Goal: Task Accomplishment & Management: Manage account settings

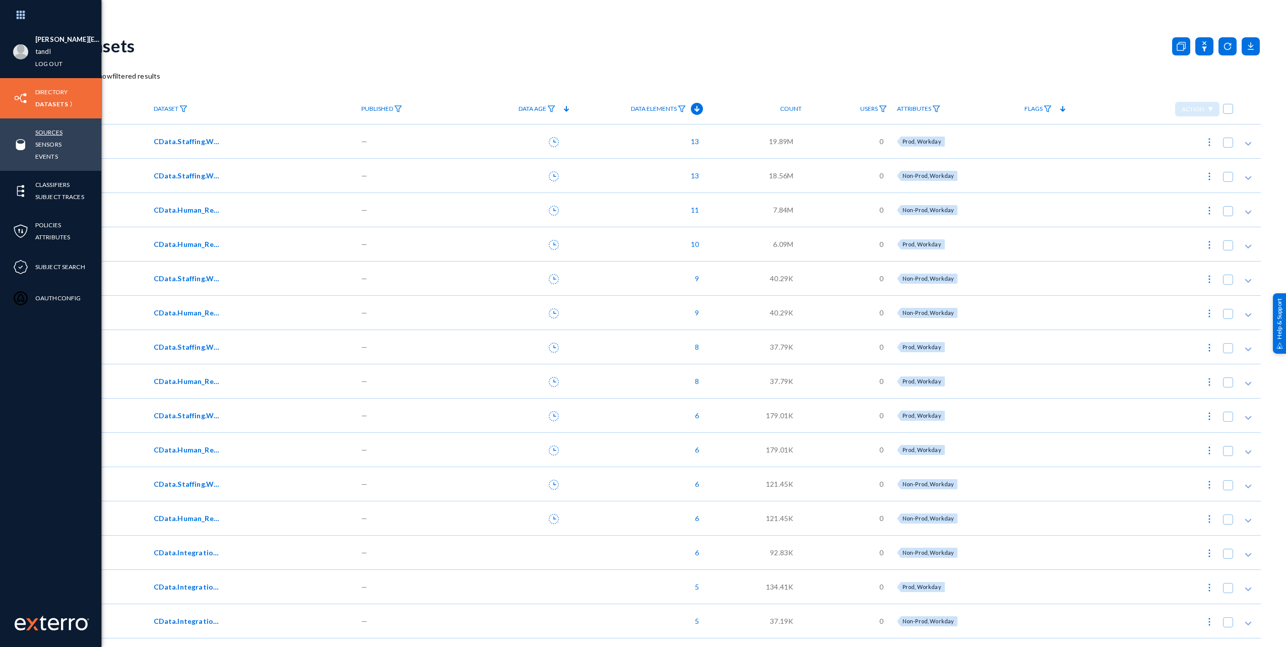
click at [56, 133] on link "Sources" at bounding box center [48, 133] width 27 height 12
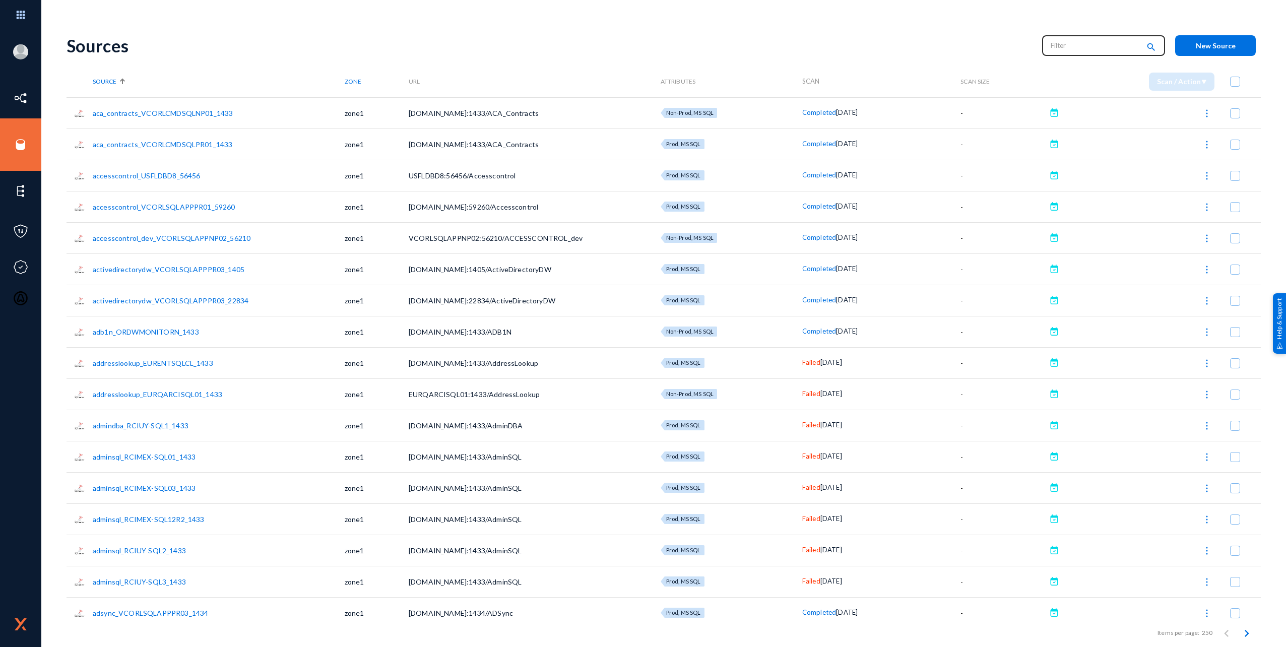
click at [1070, 53] on div at bounding box center [1095, 46] width 91 height 16
type input "Running"
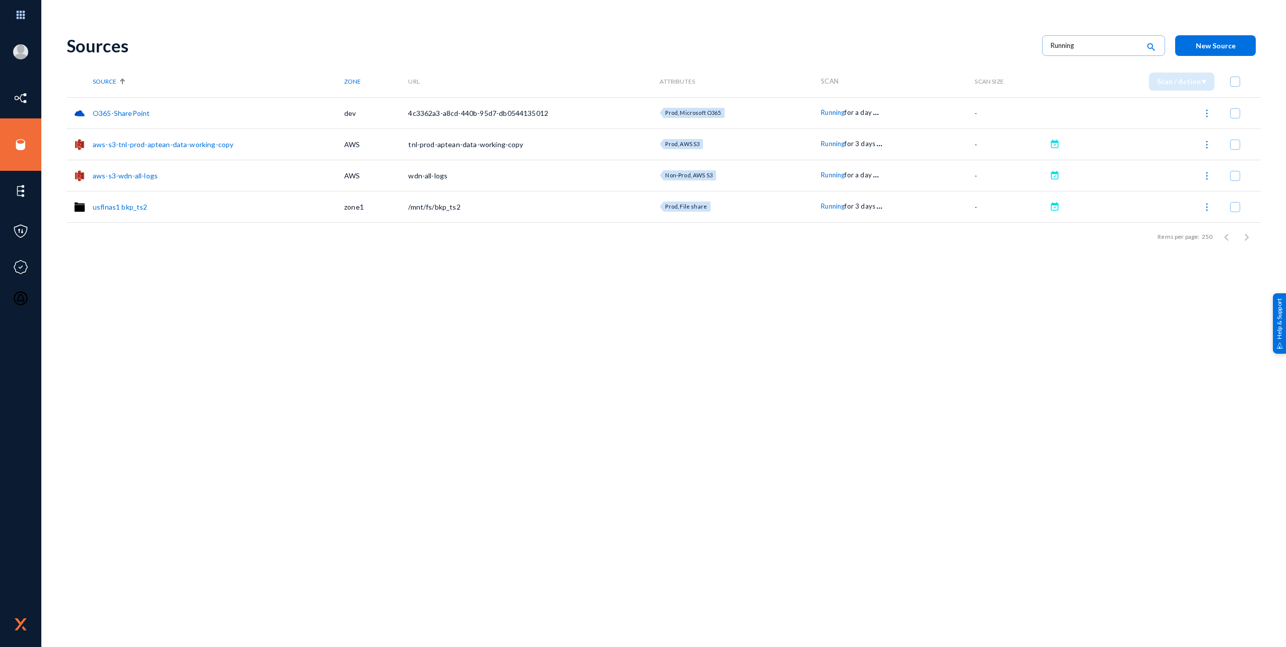
click at [834, 111] on span "Running" at bounding box center [833, 112] width 24 height 8
click at [789, 421] on div at bounding box center [643, 323] width 1286 height 647
click at [269, 60] on div "Sources Running search New Source" at bounding box center [664, 45] width 1195 height 41
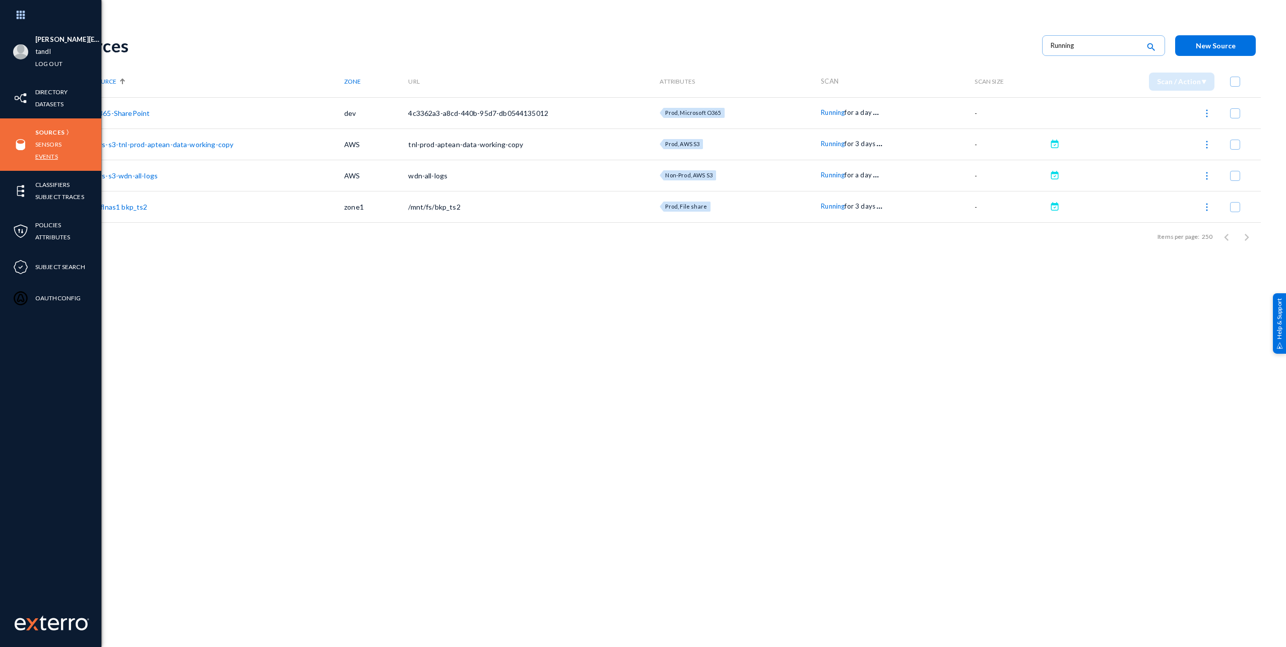
click at [55, 159] on link "Events" at bounding box center [46, 157] width 23 height 12
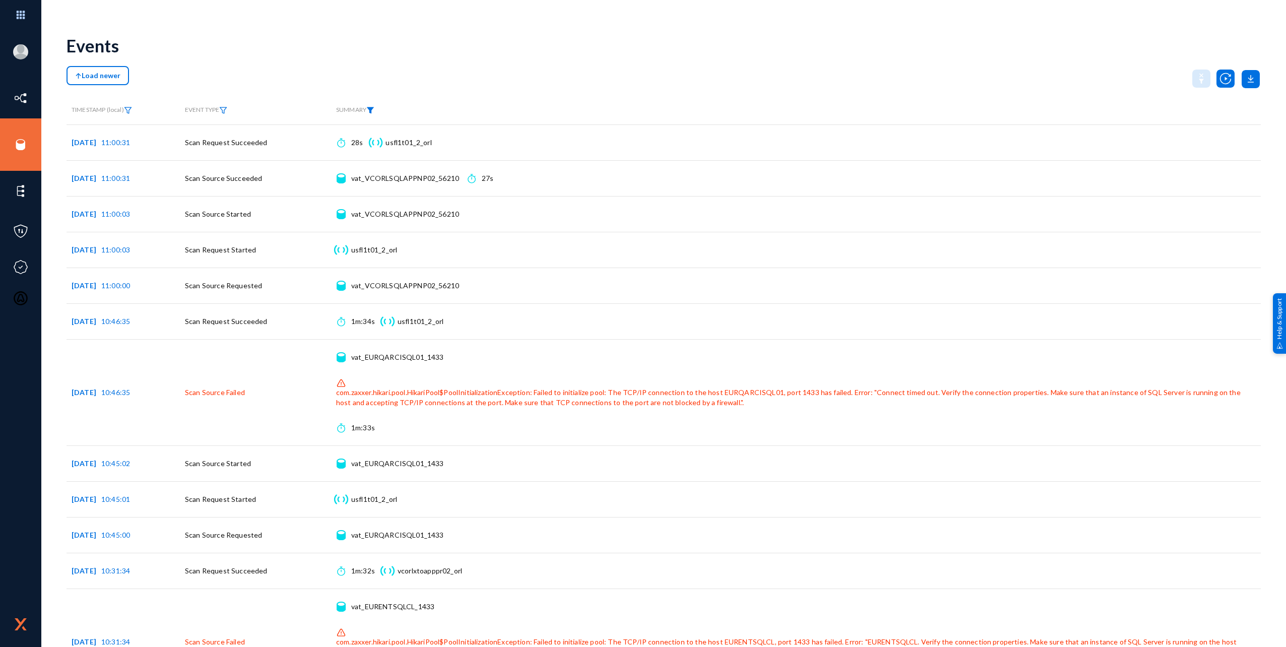
click at [370, 109] on img at bounding box center [370, 110] width 8 height 7
click at [375, 137] on span at bounding box center [385, 133] width 67 height 9
click at [25, 145] on div at bounding box center [643, 323] width 1286 height 647
click at [242, 43] on div at bounding box center [643, 323] width 1286 height 647
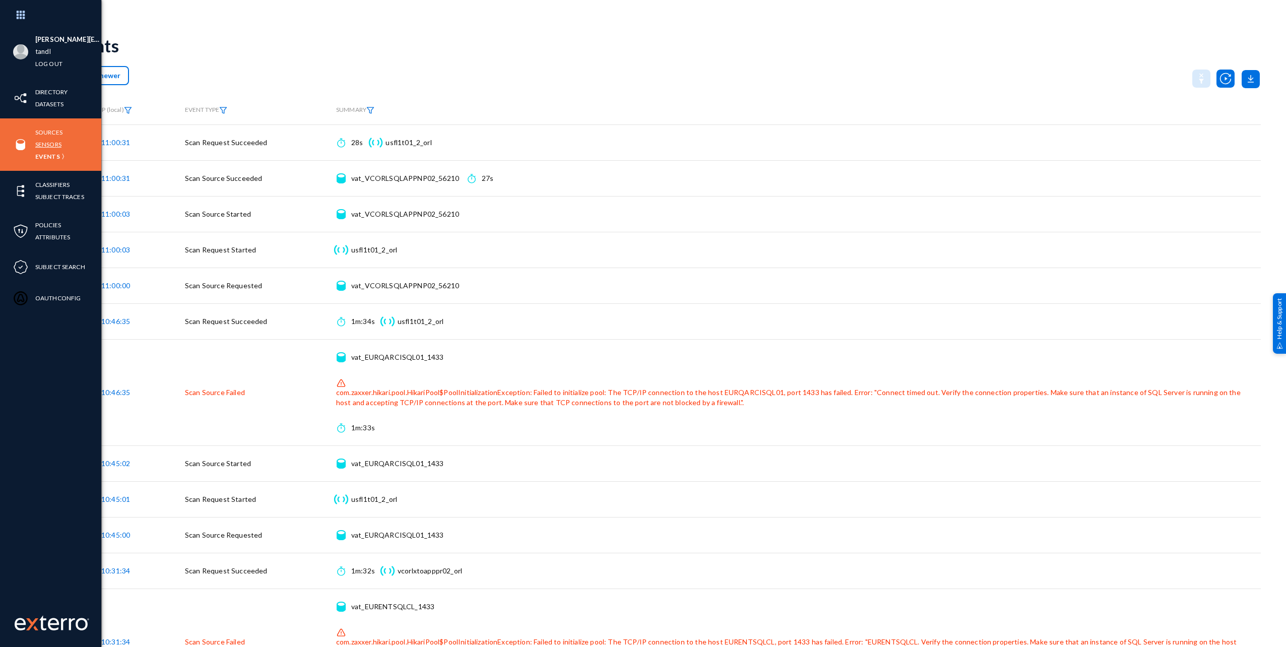
click at [48, 143] on link "Sensors" at bounding box center [48, 145] width 26 height 12
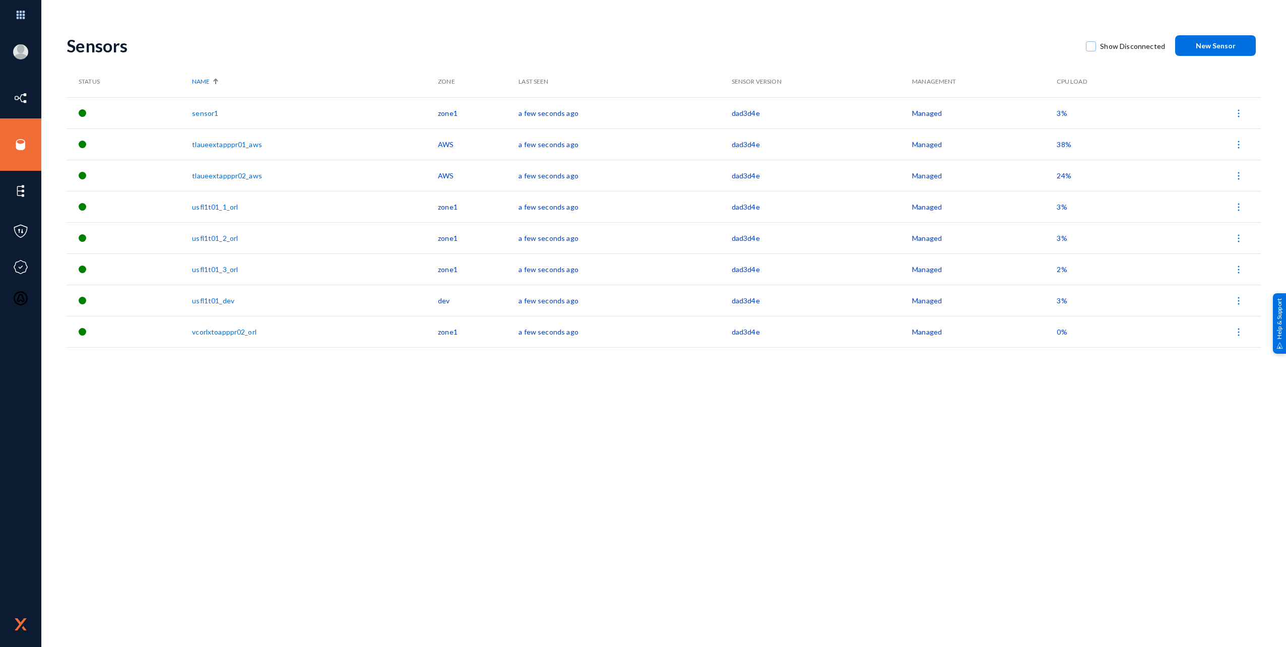
click at [548, 498] on div "Sensors Show Disconnected New Sensor Status Name Zone Last Seen Sensor Version …" at bounding box center [664, 336] width 1195 height 622
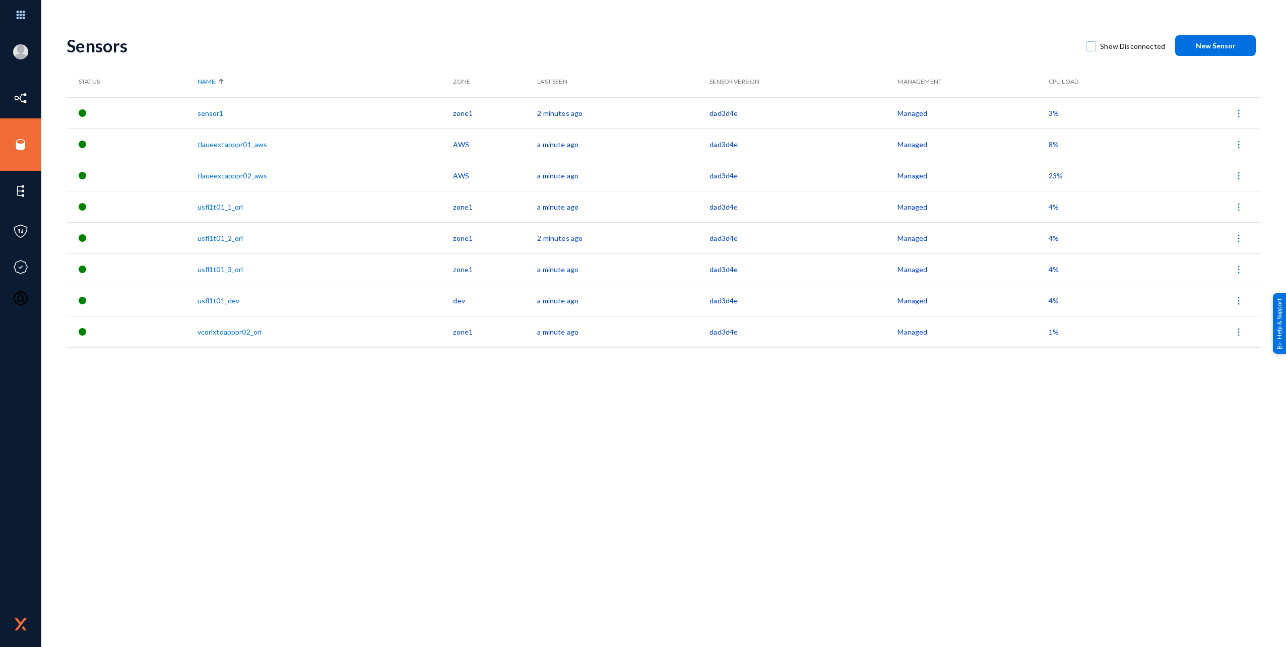
click at [326, 476] on div "Sensors Show Disconnected New Sensor Status Name Zone Last Seen Sensor Version …" at bounding box center [664, 336] width 1195 height 622
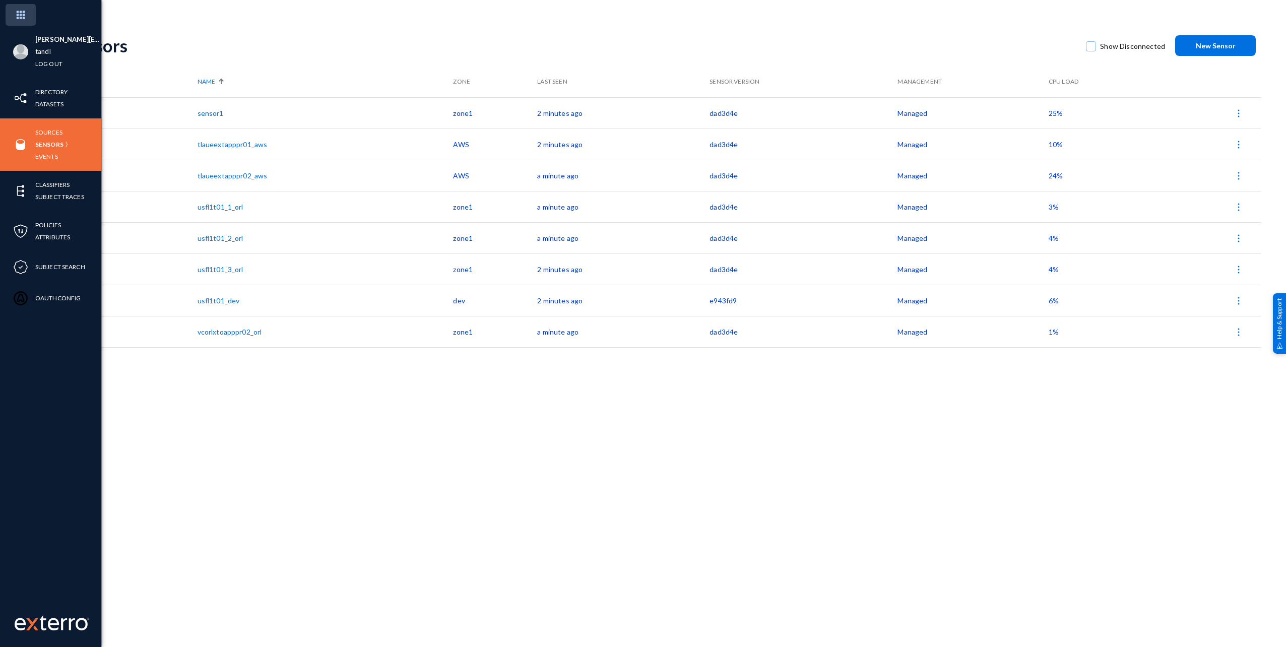
click at [23, 13] on img at bounding box center [21, 15] width 30 height 22
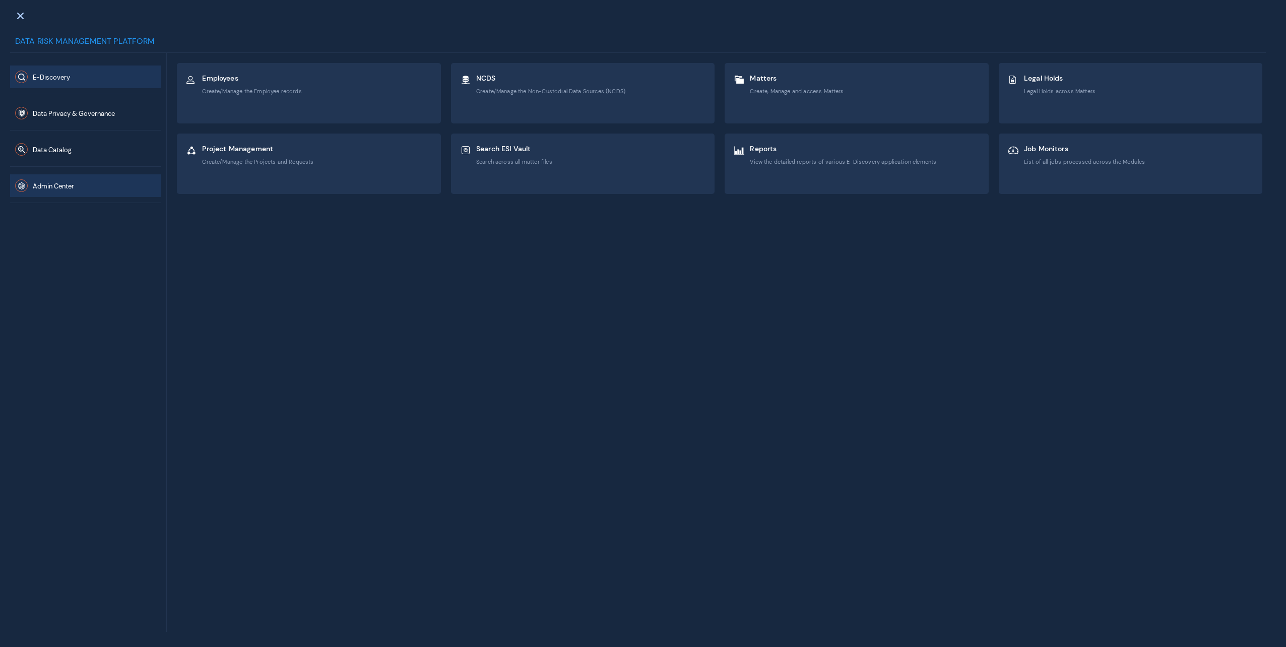
click at [76, 192] on button "Admin Center" at bounding box center [85, 185] width 151 height 23
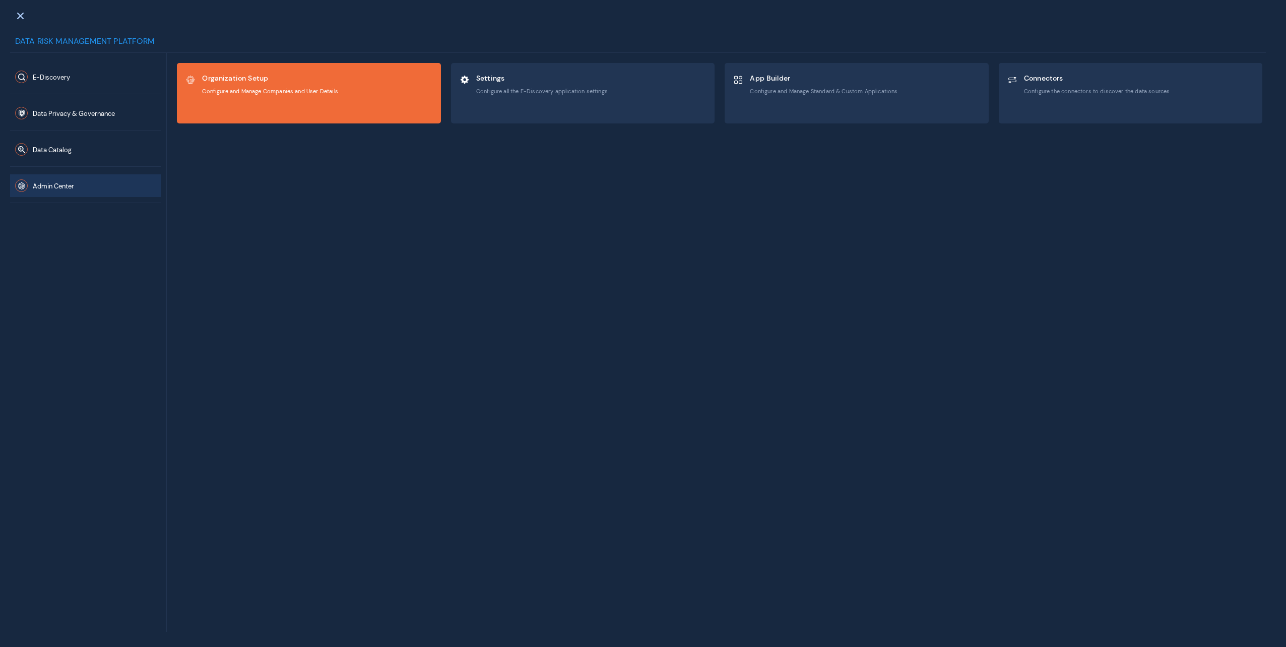
click at [348, 105] on div "Organization Setup Configure and Manage Companies and User Details" at bounding box center [308, 93] width 263 height 59
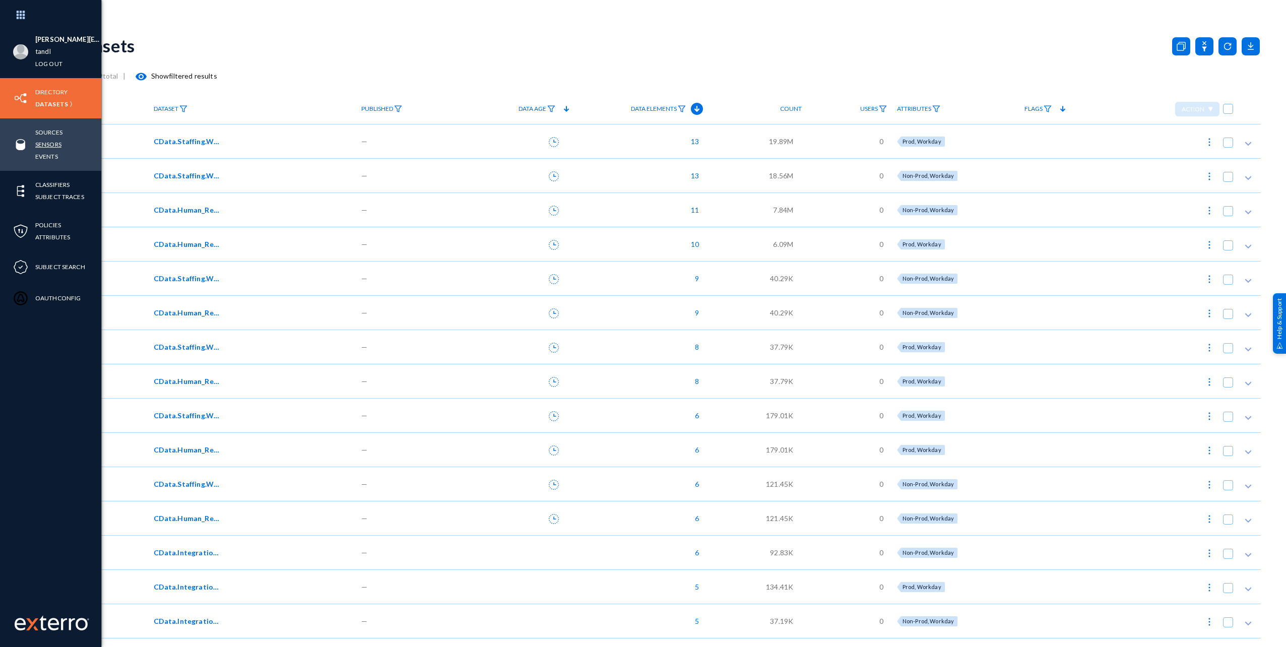
click at [55, 142] on link "Sensors" at bounding box center [48, 145] width 26 height 12
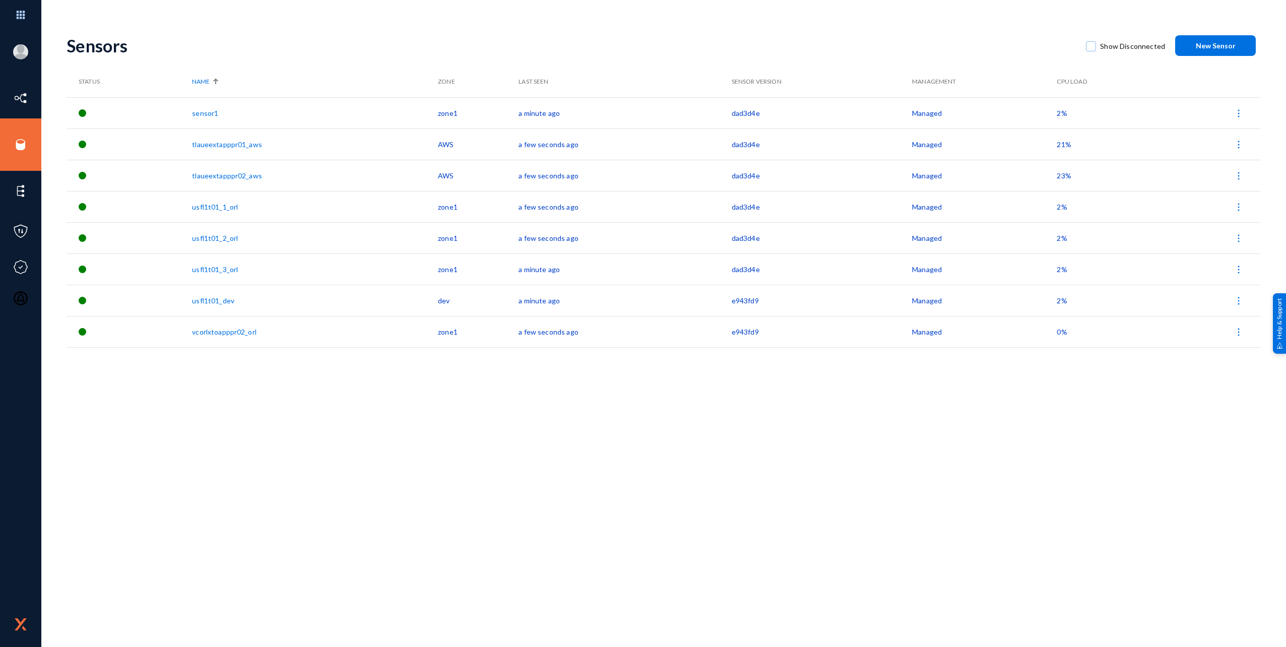
click at [726, 423] on div "Sensors Show Disconnected New Sensor Status Name Zone Last Seen Sensor Version …" at bounding box center [664, 336] width 1195 height 622
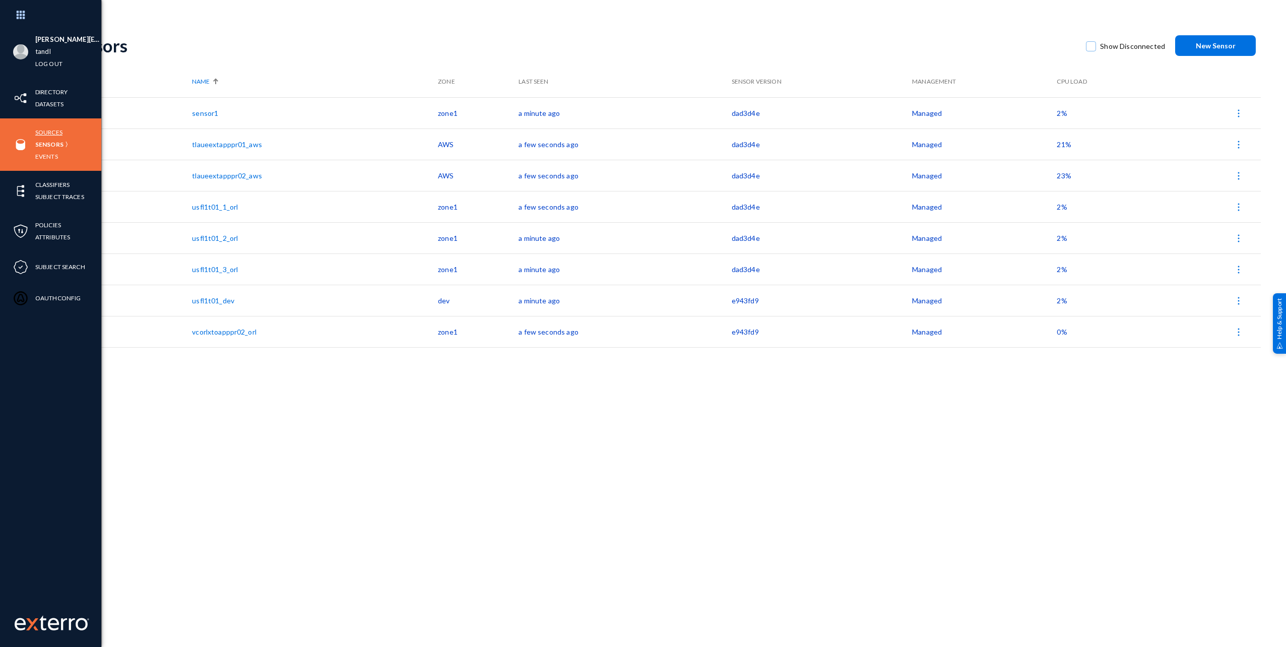
click at [49, 127] on link "Sources" at bounding box center [48, 133] width 27 height 12
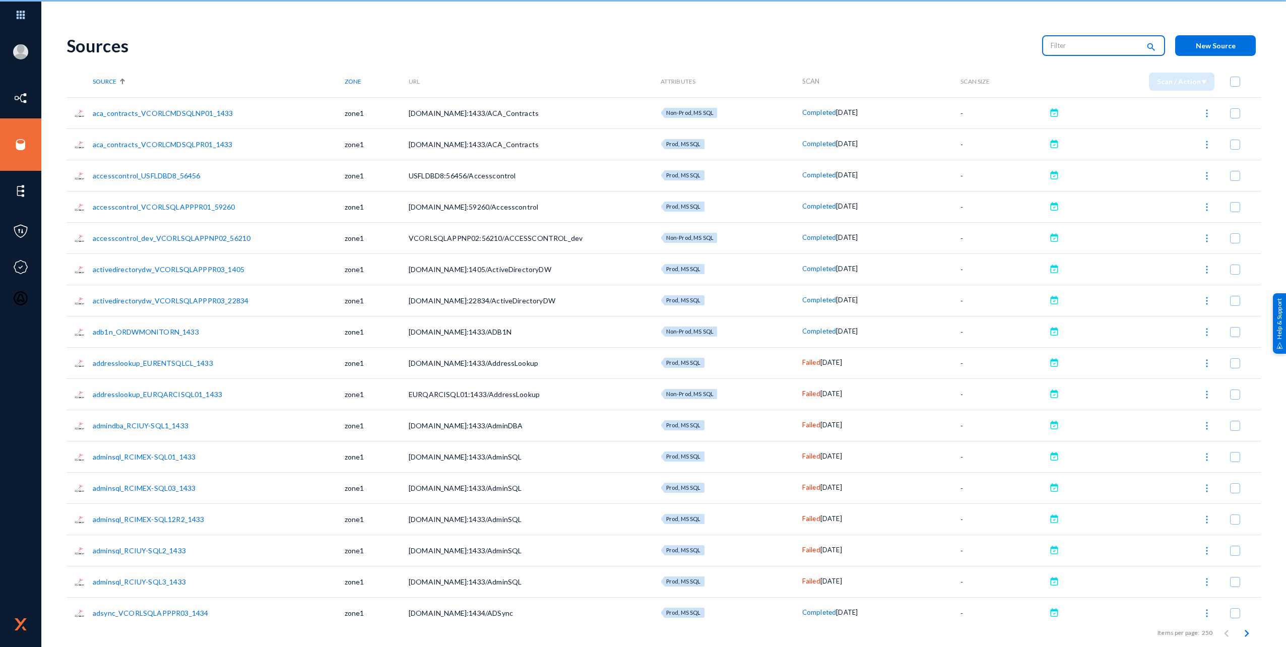
click at [1078, 44] on input "text" at bounding box center [1095, 45] width 89 height 15
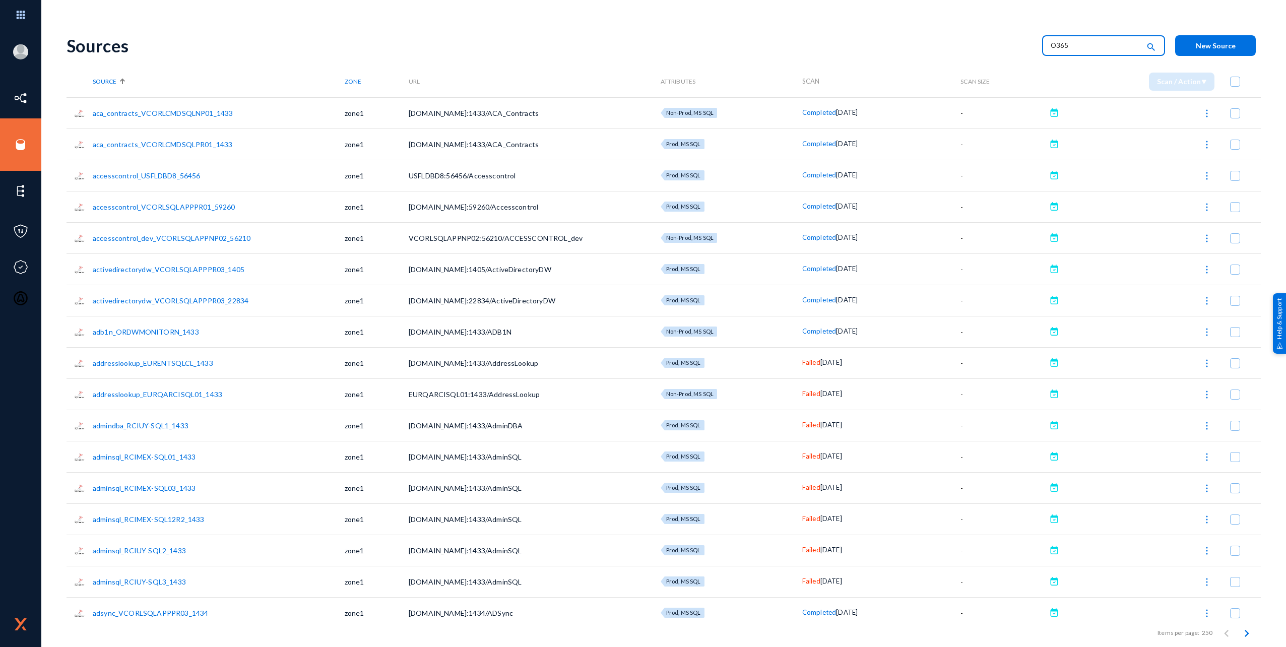
type input "O365"
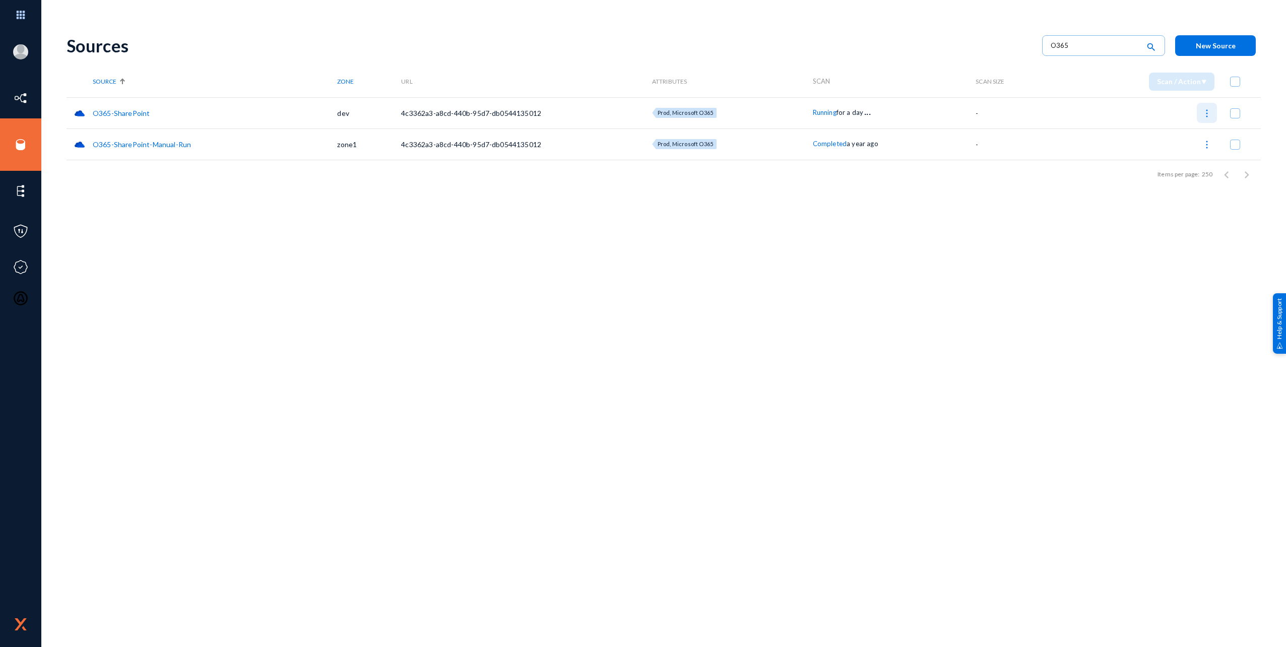
click at [1210, 111] on img at bounding box center [1207, 113] width 10 height 10
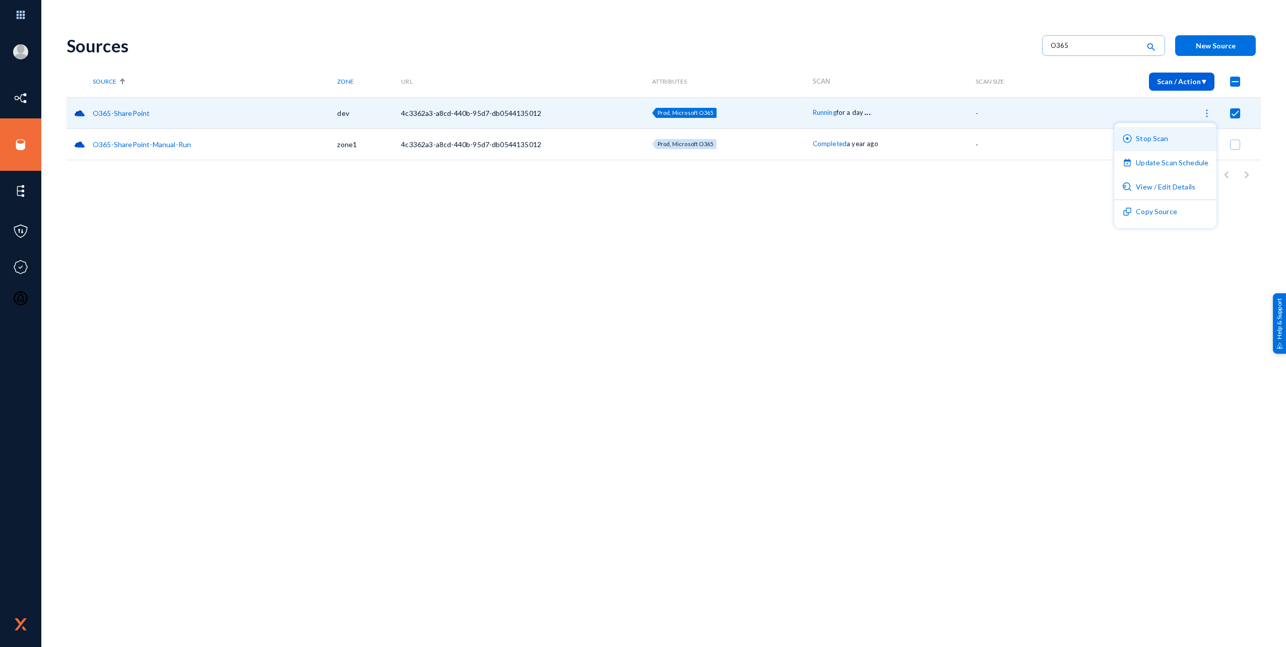
click at [1180, 145] on button "Stop Scan" at bounding box center [1166, 139] width 102 height 24
checkbox input "false"
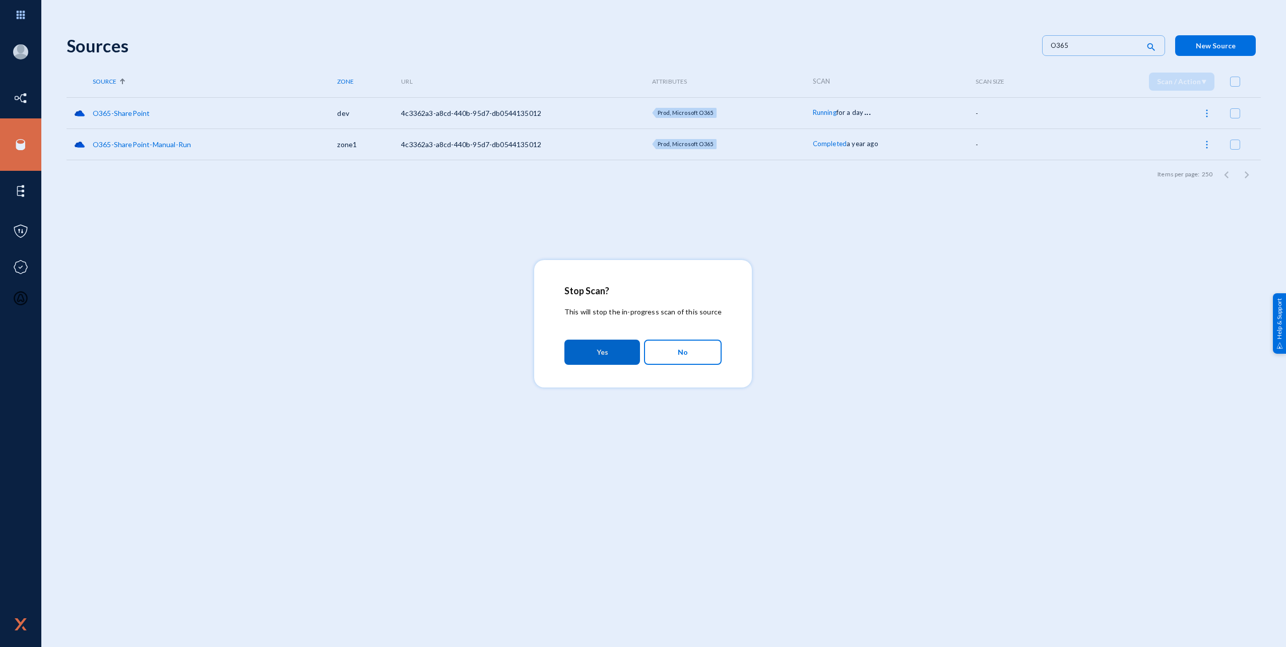
click at [603, 351] on span "Yes" at bounding box center [603, 352] width 12 height 18
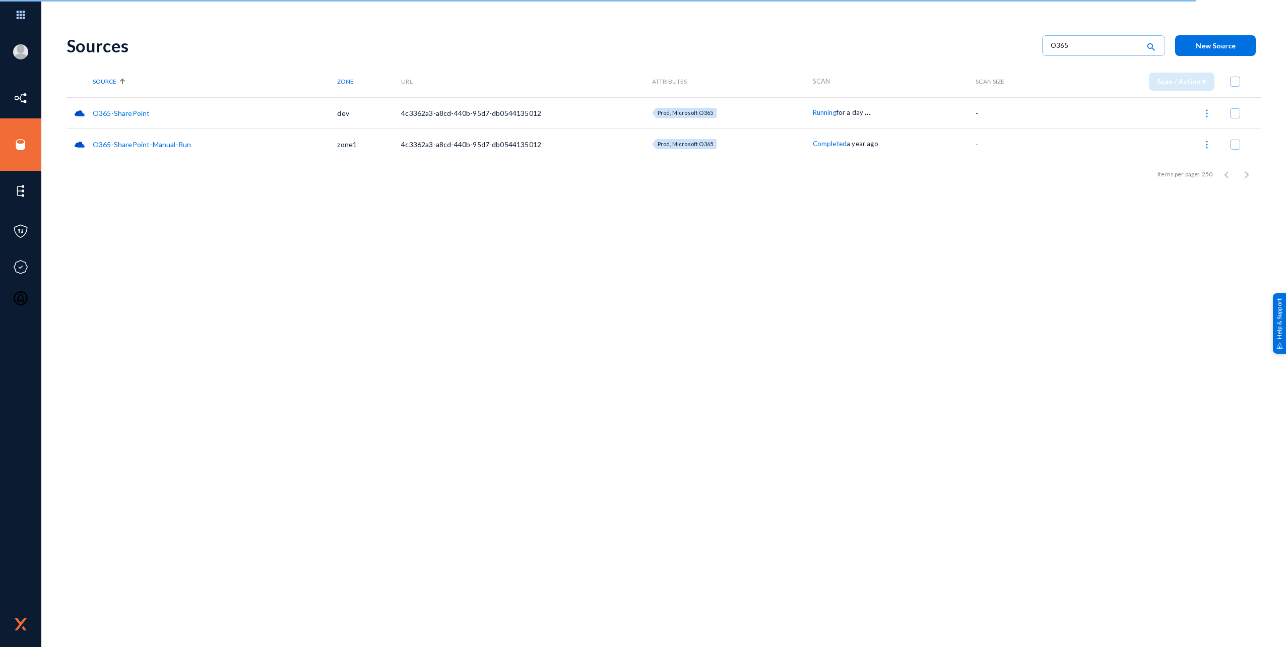
click at [965, 308] on div "Sources O365 search New Source Source Zone URL Attributes Scan Scan Size Scan /…" at bounding box center [664, 176] width 1195 height 302
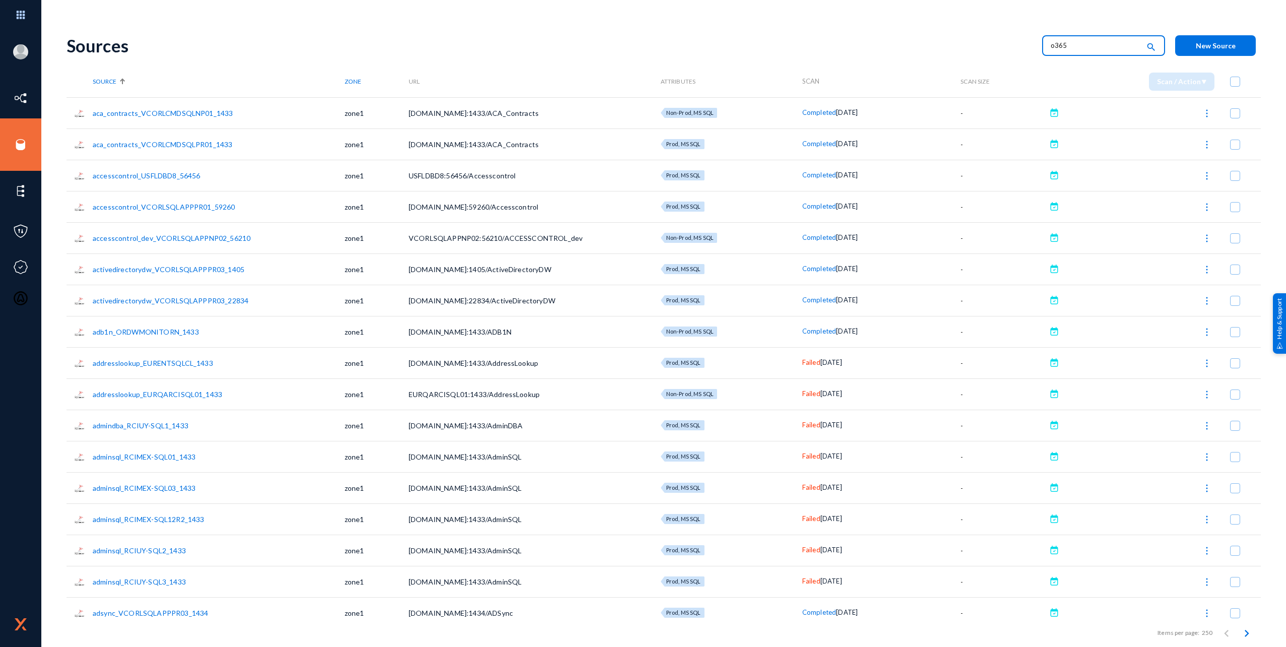
type input "o365"
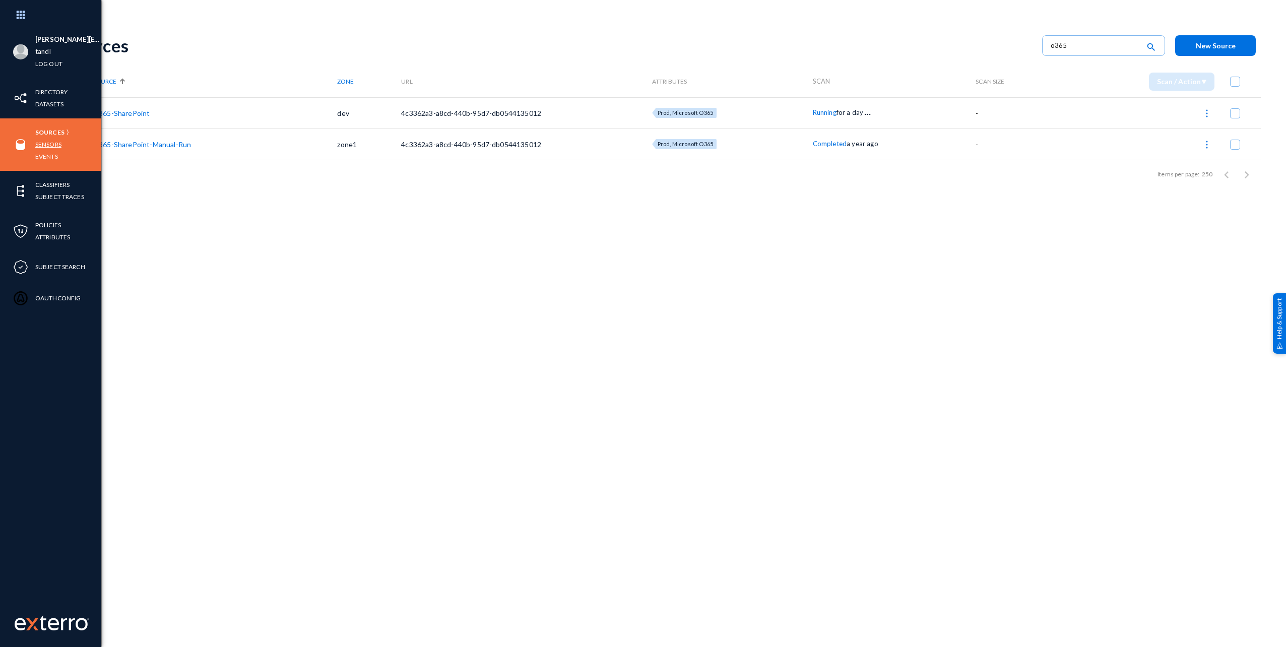
click at [54, 144] on link "Sensors" at bounding box center [48, 145] width 26 height 12
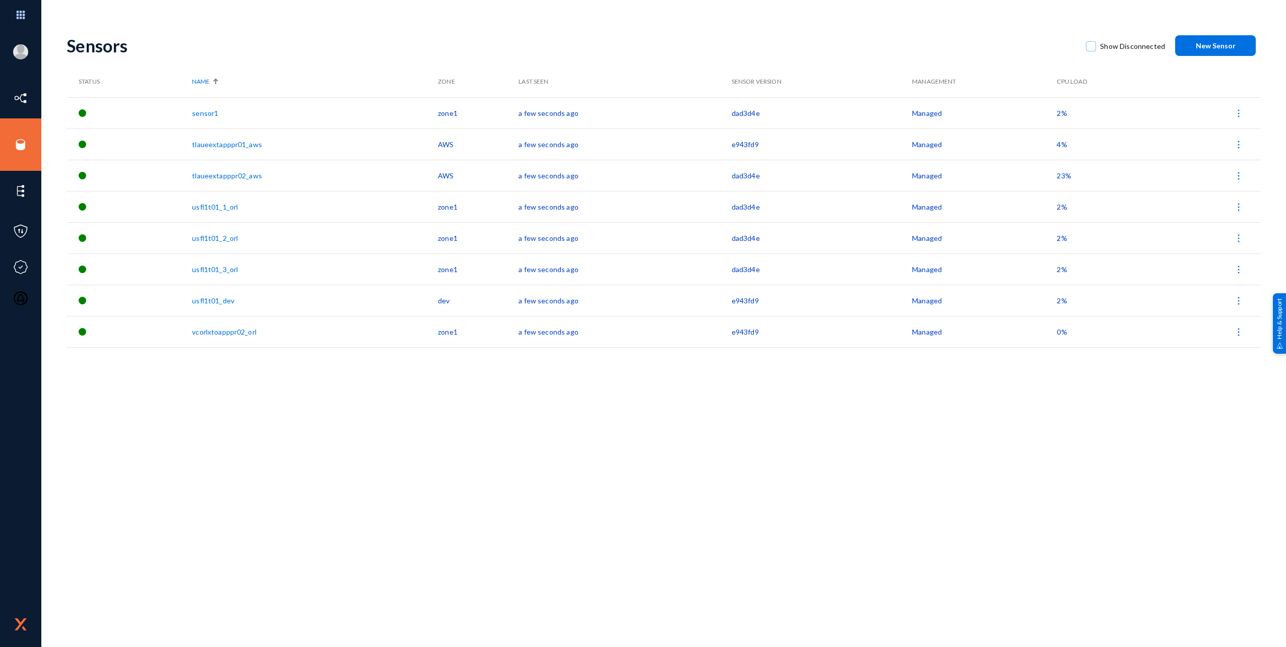
click at [566, 518] on div "Sensors Show Disconnected New Sensor Status Name Zone Last Seen Sensor Version …" at bounding box center [664, 336] width 1195 height 622
click at [430, 493] on div "Sensors Show Disconnected New Sensor Status Name Zone Last Seen Sensor Version …" at bounding box center [664, 336] width 1195 height 622
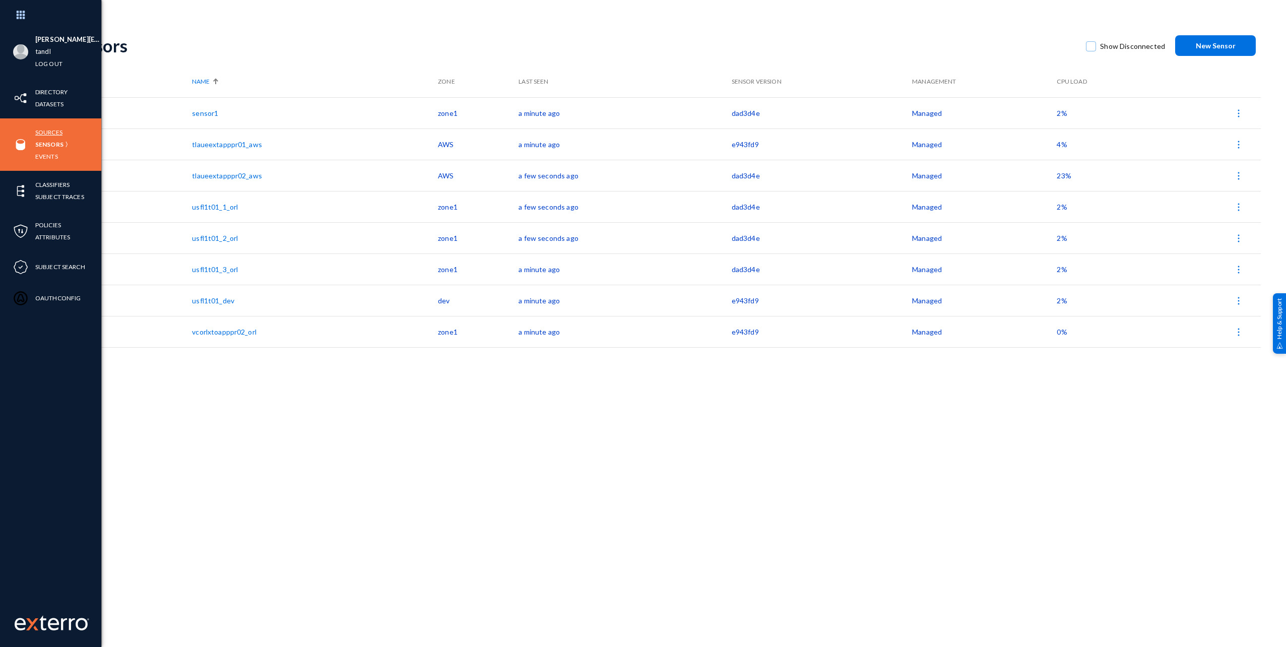
click at [41, 135] on link "Sources" at bounding box center [48, 133] width 27 height 12
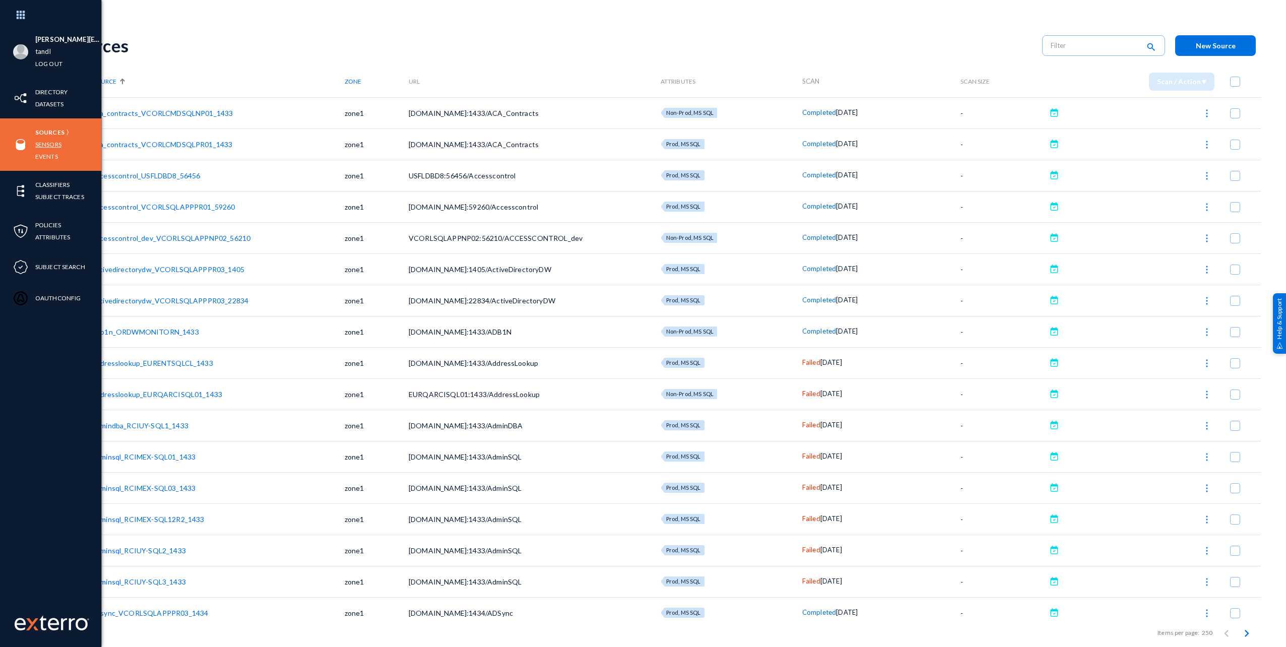
click at [56, 141] on link "Sensors" at bounding box center [48, 145] width 26 height 12
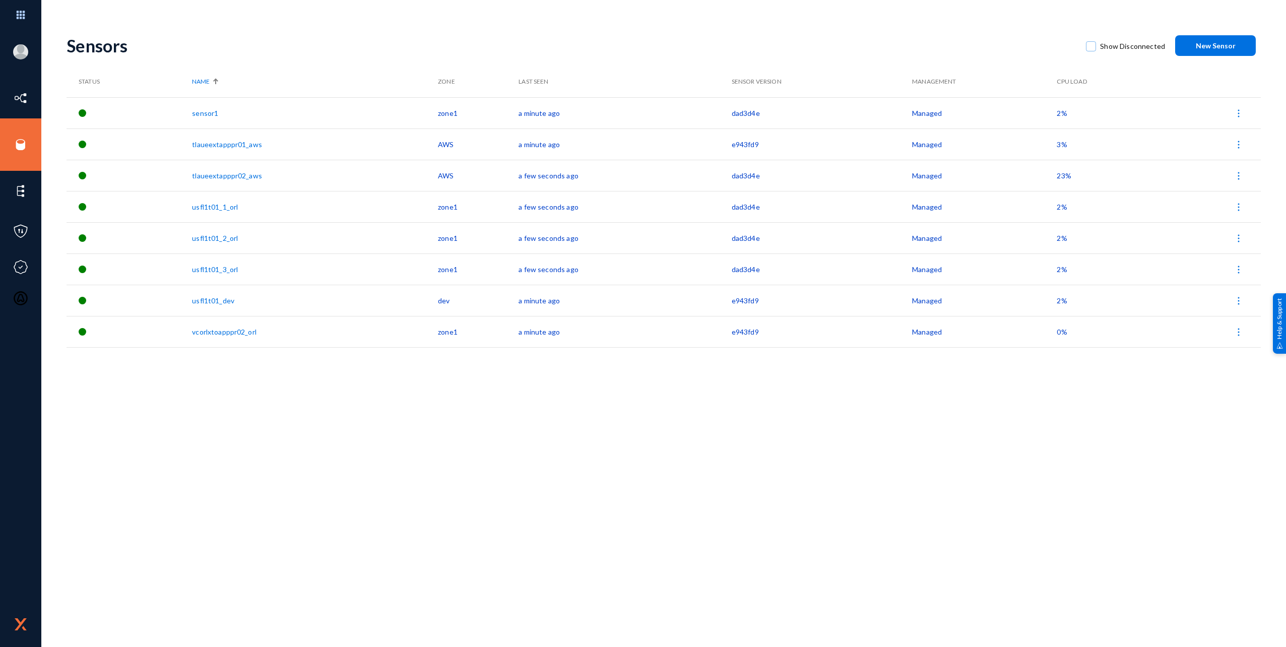
click at [334, 494] on div "Sensors Show Disconnected New Sensor Status Name Zone Last Seen Sensor Version …" at bounding box center [664, 336] width 1195 height 622
click at [420, 469] on div "Sensors Show Disconnected New Sensor Status Name Zone Last Seen Sensor Version …" at bounding box center [664, 336] width 1195 height 622
click at [437, 516] on div "Sensors Show Disconnected New Sensor Status Name Zone Last Seen Sensor Version …" at bounding box center [664, 336] width 1195 height 622
click at [519, 470] on div "Sensors Show Disconnected New Sensor Status Name Zone Last Seen Sensor Version …" at bounding box center [664, 336] width 1195 height 622
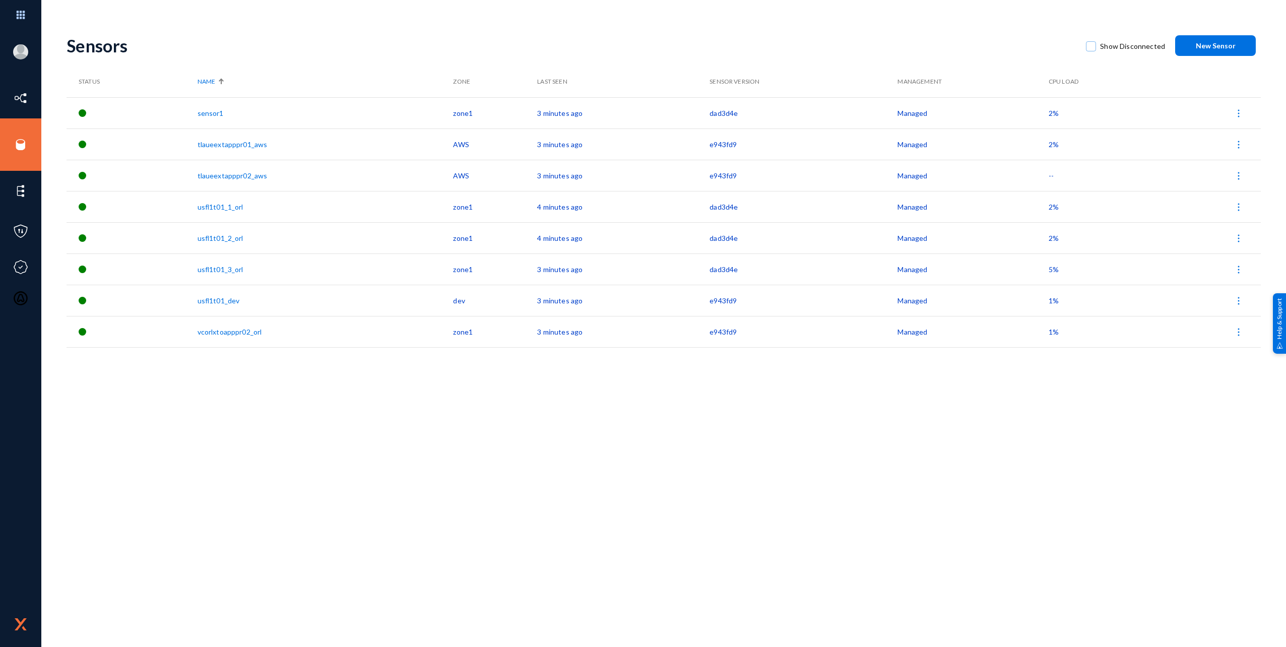
click at [589, 525] on div "Sensors Show Disconnected New Sensor Status Name Zone Last Seen Sensor Version …" at bounding box center [664, 336] width 1195 height 622
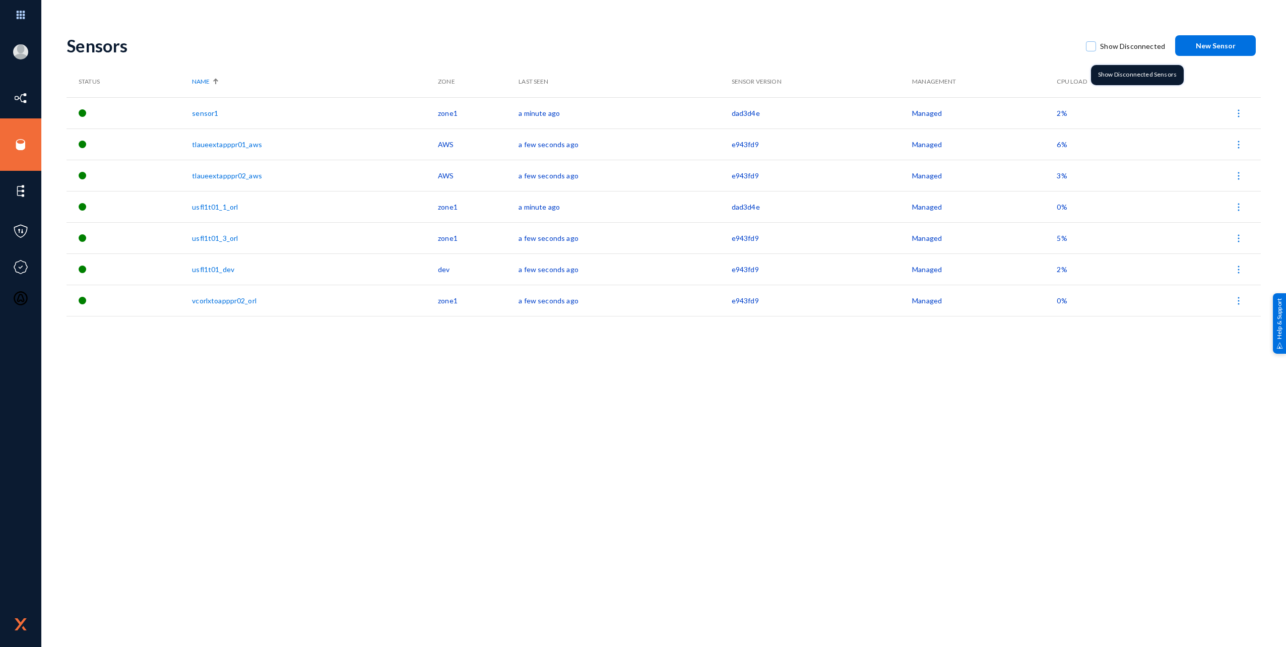
click at [1124, 50] on span "Show Disconnected" at bounding box center [1132, 46] width 65 height 15
click at [1092, 51] on input "Show Disconnected" at bounding box center [1091, 51] width 1 height 1
checkbox input "true"
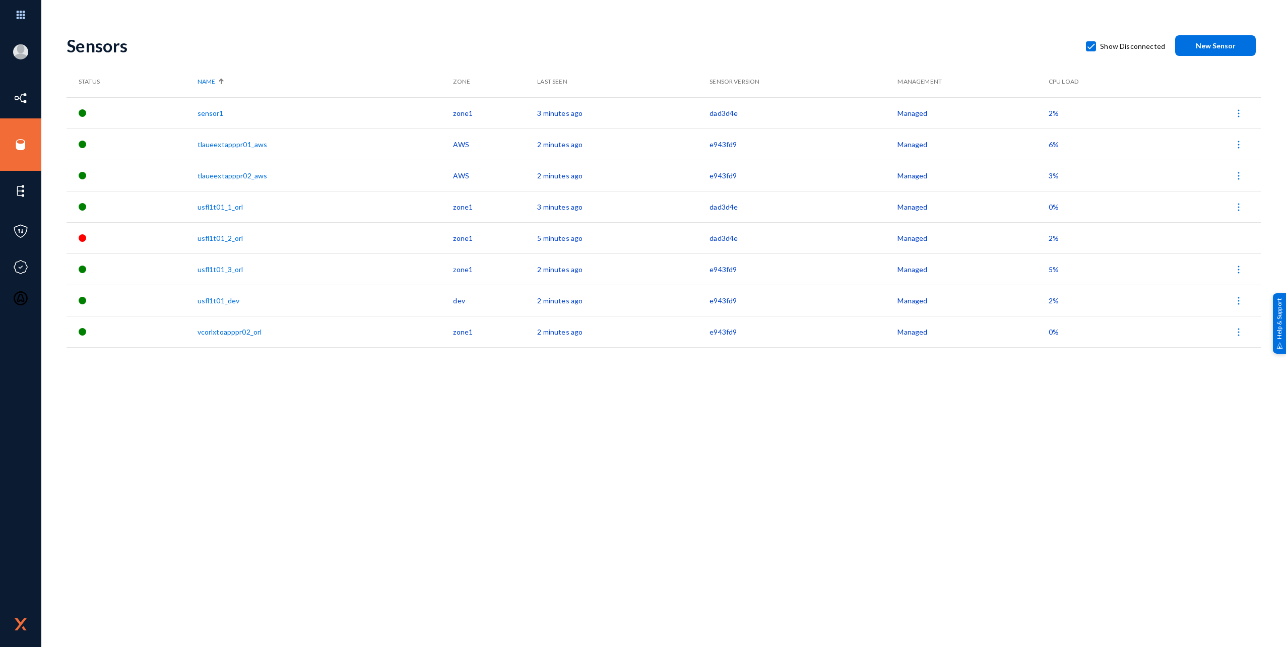
click at [414, 416] on div "Sensors Show Disconnected New Sensor Status Name Zone Last Seen Sensor Version …" at bounding box center [664, 336] width 1195 height 622
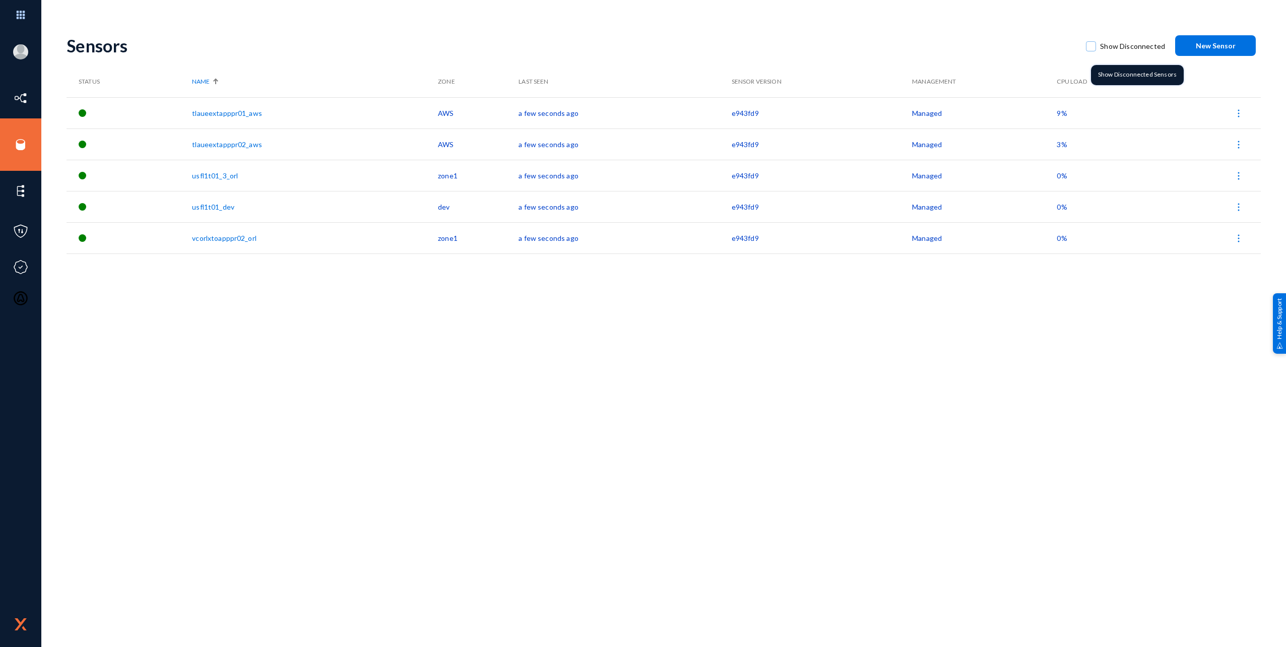
click at [1099, 46] on label "Show Disconnected" at bounding box center [1125, 46] width 79 height 15
click at [1092, 51] on input "Show Disconnected" at bounding box center [1091, 51] width 1 height 1
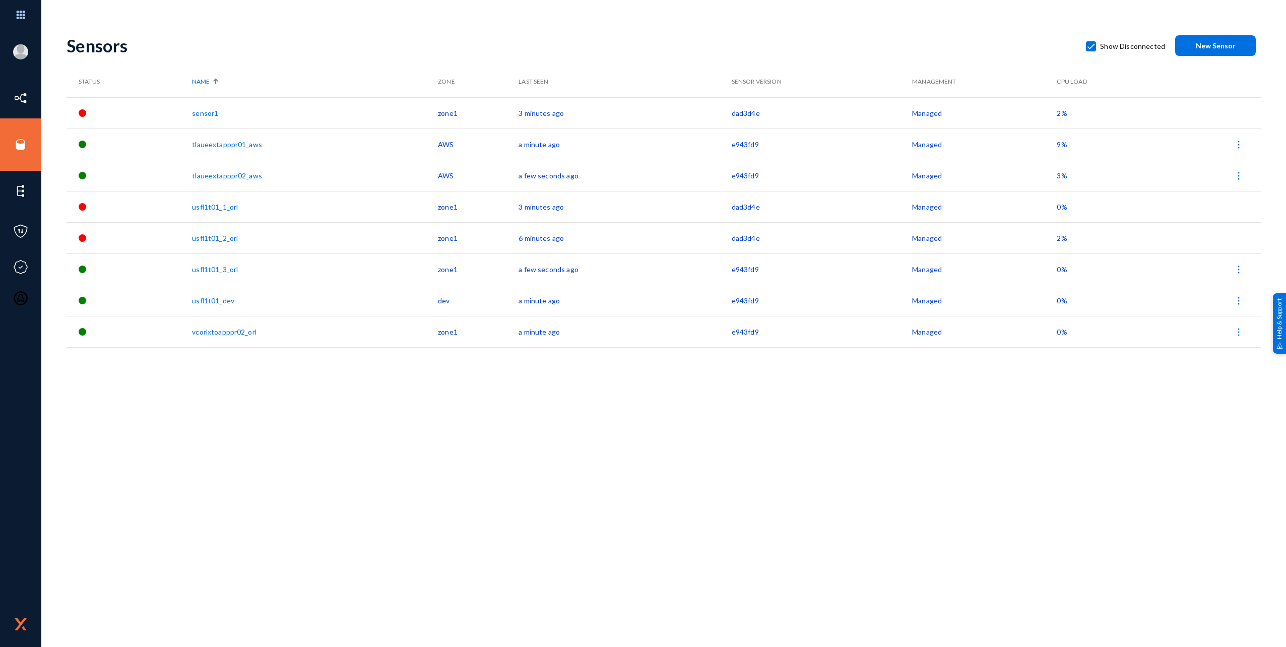
click at [1091, 51] on input "Show Disconnected" at bounding box center [1091, 51] width 1 height 1
checkbox input "false"
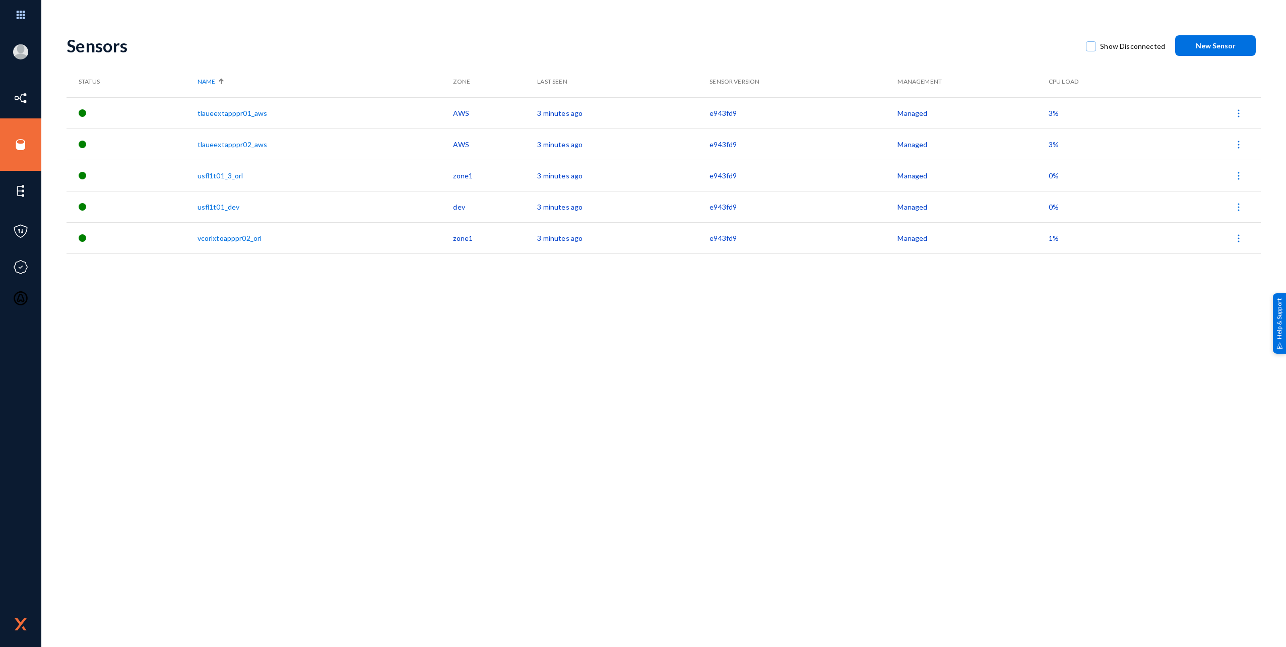
click at [396, 478] on div "Sensors Show Disconnected New Sensor Status Name Zone Last Seen Sensor Version …" at bounding box center [664, 336] width 1195 height 622
click at [434, 388] on div "Sensors Show Disconnected New Sensor Status Name Zone Last Seen Sensor Version …" at bounding box center [664, 336] width 1195 height 622
click at [540, 501] on div "Sensors Show Disconnected New Sensor Status Name Zone Last Seen Sensor Version …" at bounding box center [664, 336] width 1195 height 622
click at [485, 497] on div "Sensors Show Disconnected New Sensor Status Name Zone Last Seen Sensor Version …" at bounding box center [664, 336] width 1195 height 622
click at [746, 475] on div "Sensors Show Disconnected New Sensor Status Name Zone Last Seen Sensor Version …" at bounding box center [664, 336] width 1195 height 622
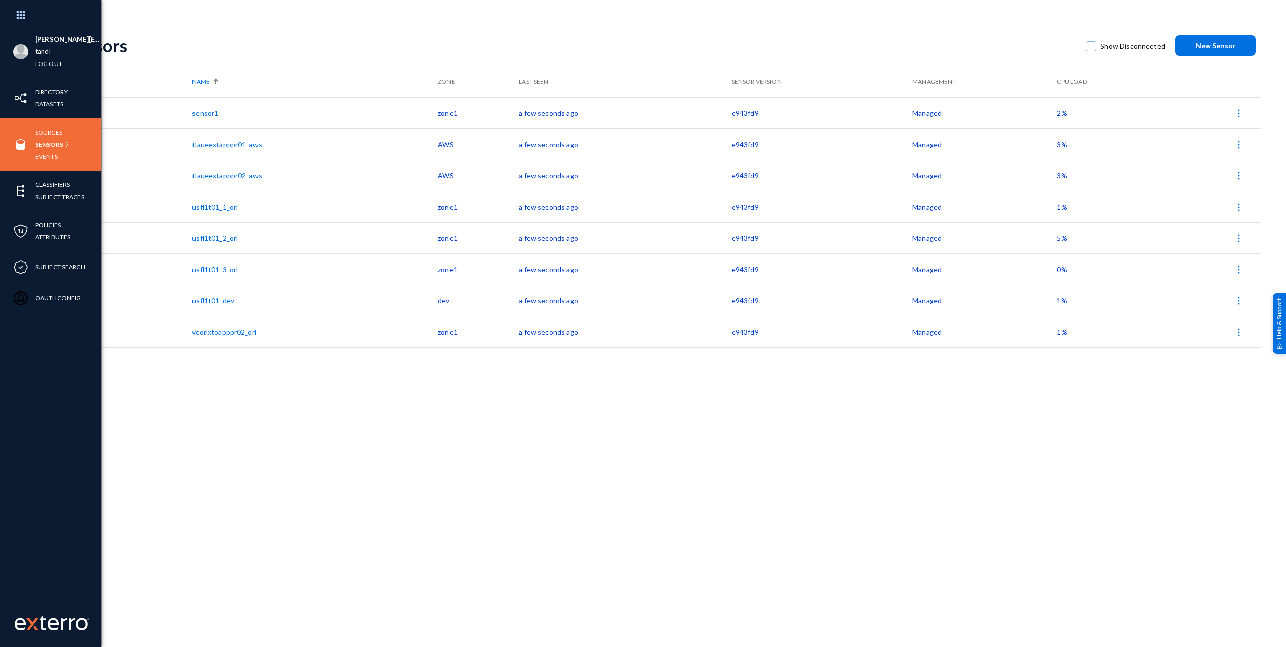
drag, startPoint x: 649, startPoint y: 51, endPoint x: 16, endPoint y: 146, distance: 639.7
click at [18, 146] on img at bounding box center [20, 144] width 15 height 15
click at [42, 133] on link "Sources" at bounding box center [48, 133] width 27 height 12
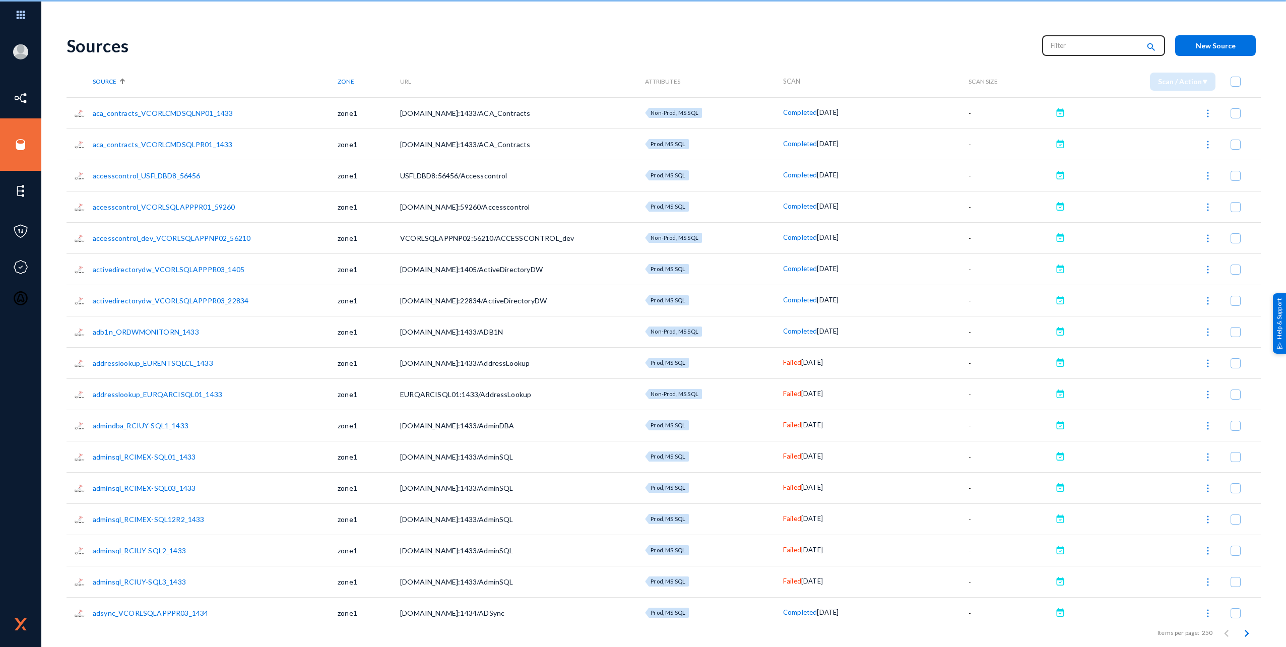
click at [1059, 44] on input "text" at bounding box center [1095, 45] width 89 height 15
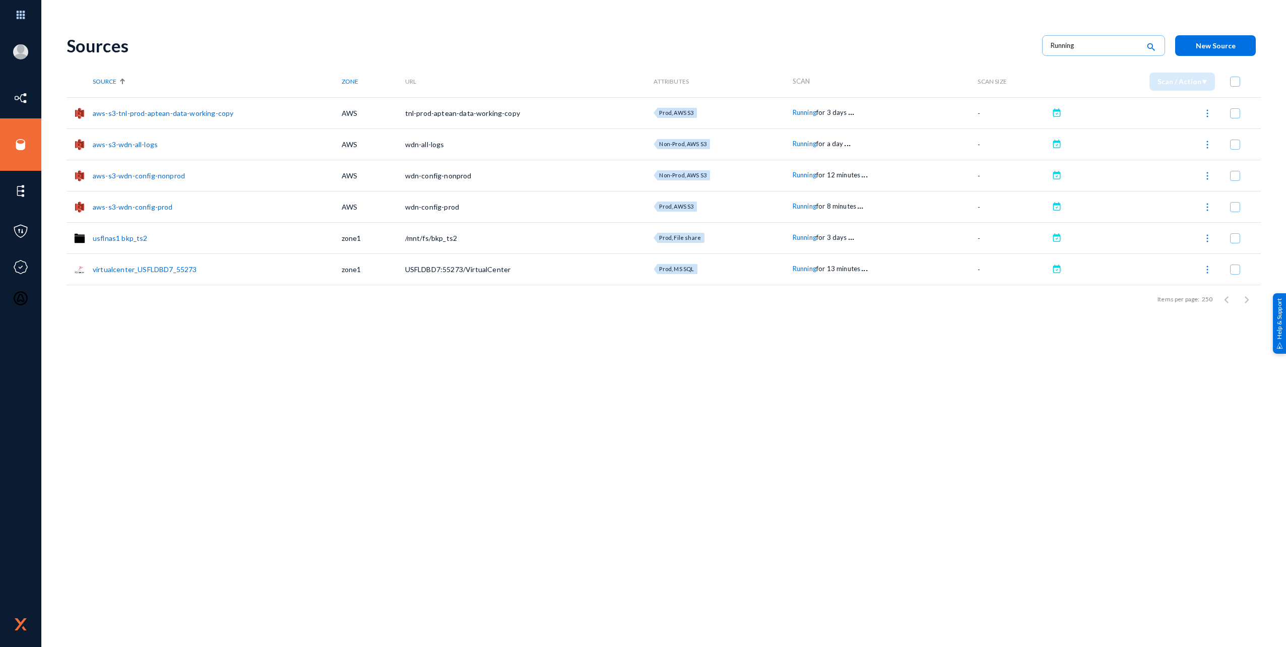
click at [648, 348] on div "Sources Running search New Source Source Zone URL Attributes Scan Scan Size Sca…" at bounding box center [664, 336] width 1195 height 622
click at [800, 271] on span "Running" at bounding box center [805, 269] width 24 height 8
click at [760, 436] on div at bounding box center [643, 323] width 1286 height 647
click at [796, 237] on span "Running" at bounding box center [805, 237] width 24 height 8
click at [839, 374] on div at bounding box center [643, 323] width 1286 height 647
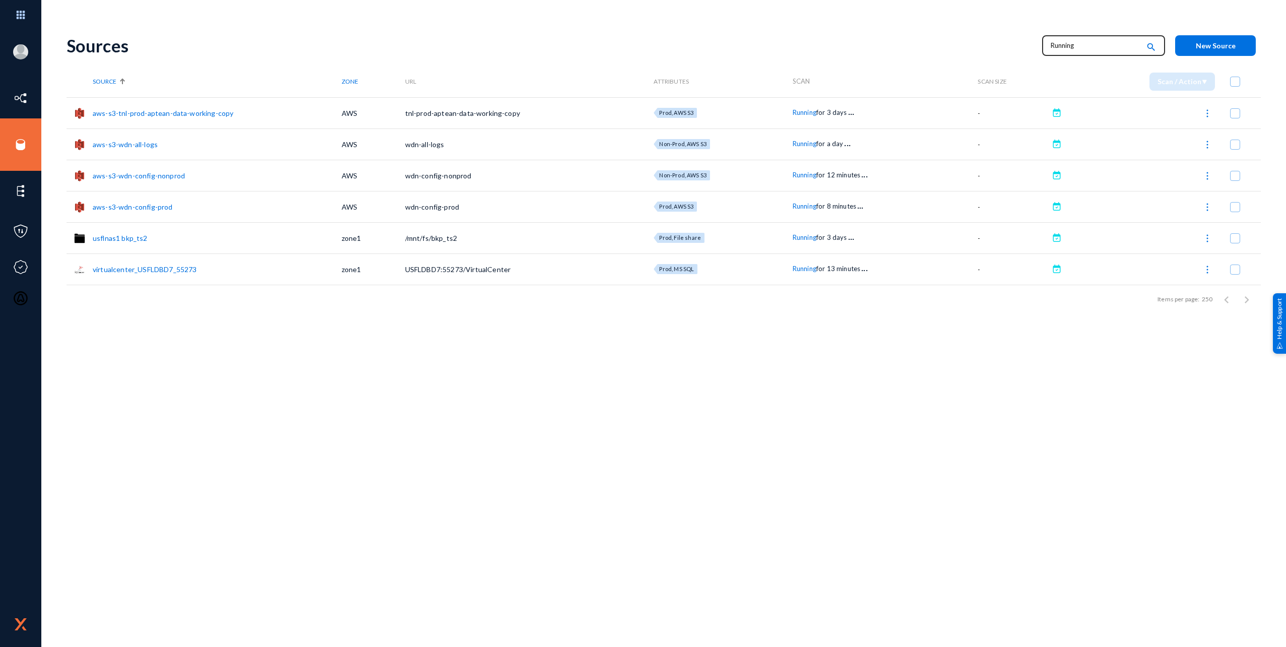
click at [1072, 40] on input "Running" at bounding box center [1095, 45] width 89 height 15
type input "o365"
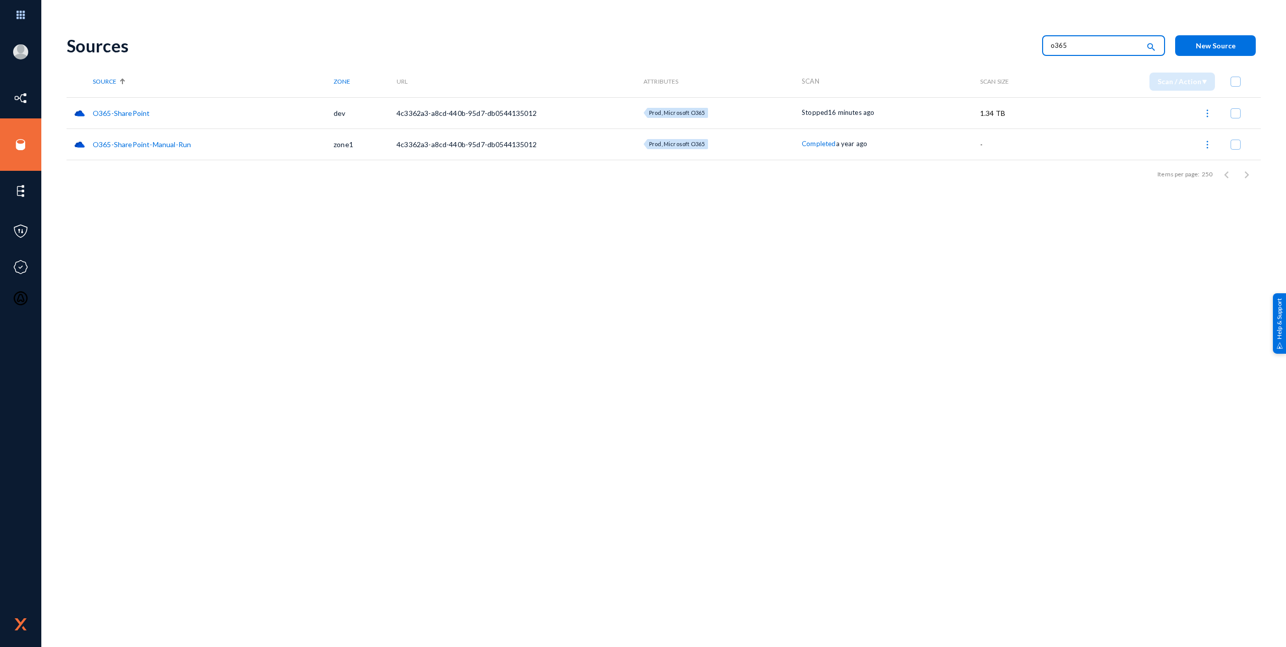
click at [1208, 113] on img at bounding box center [1208, 113] width 10 height 10
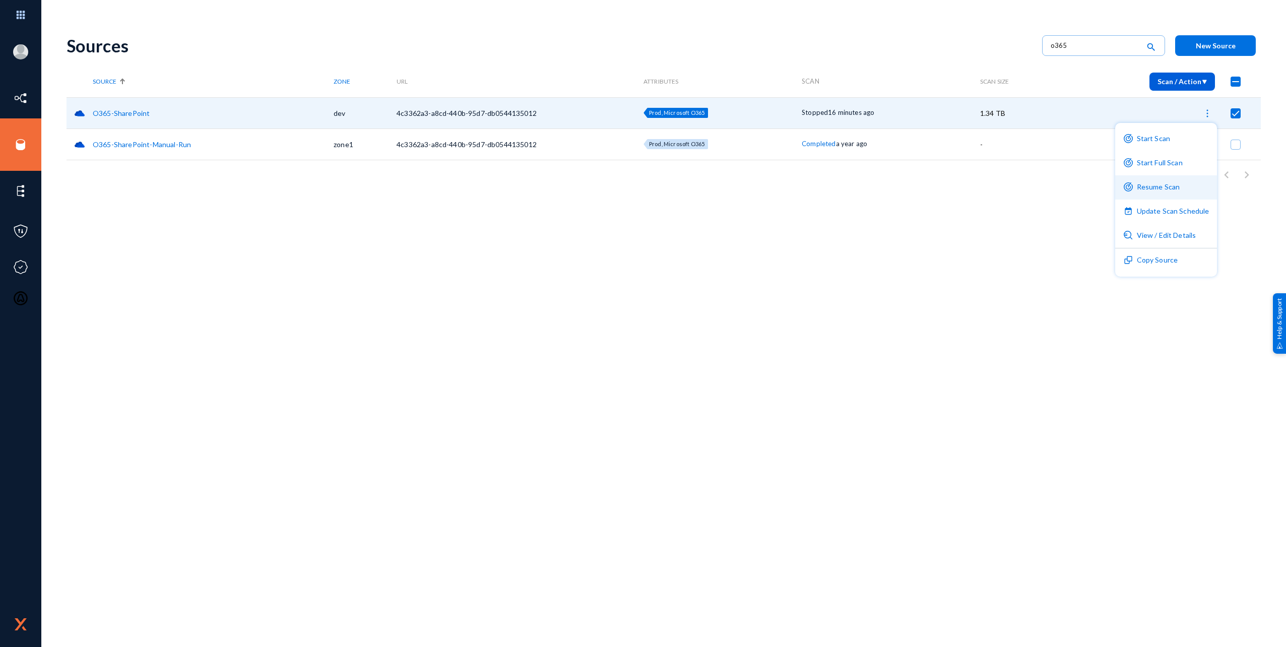
click at [1168, 194] on button "Resume Scan" at bounding box center [1167, 187] width 102 height 24
checkbox input "false"
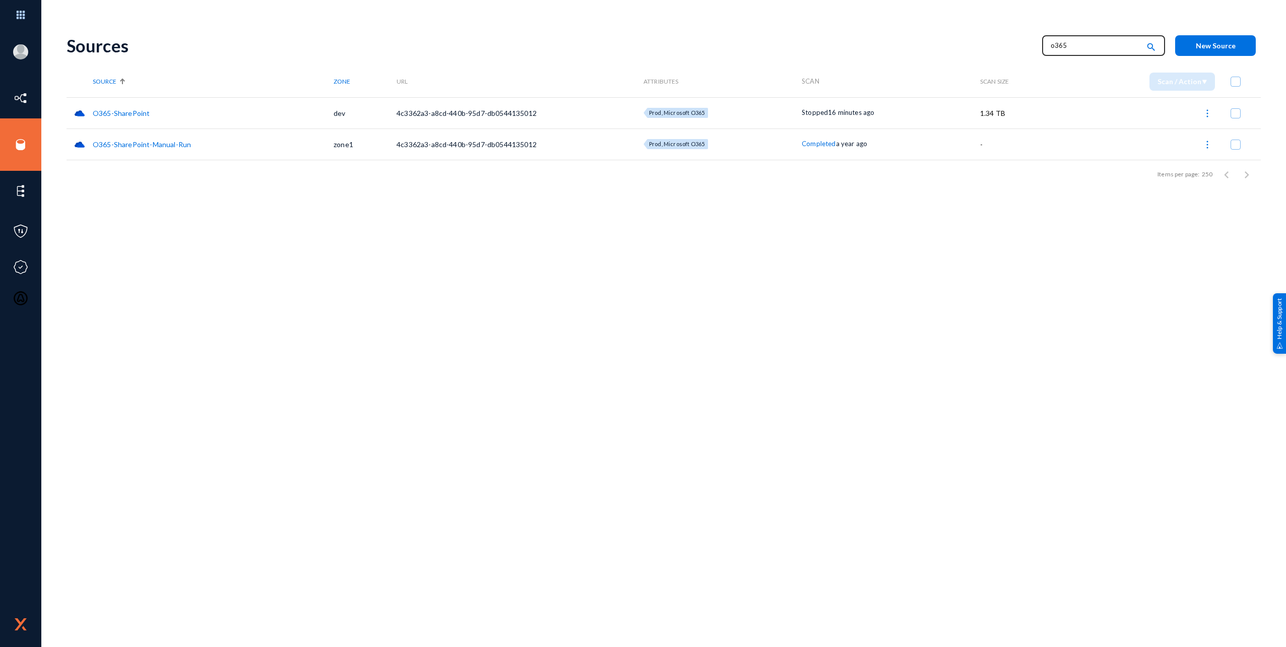
click at [1066, 42] on input "o365" at bounding box center [1095, 45] width 89 height 15
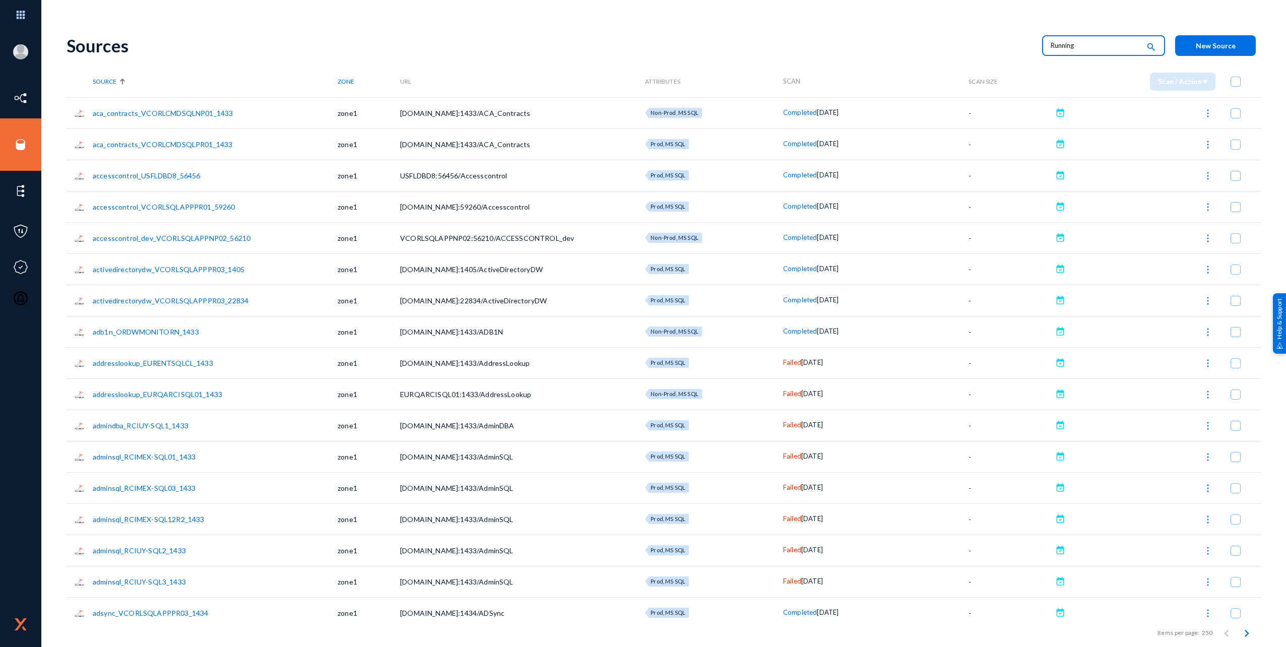
type input "Running"
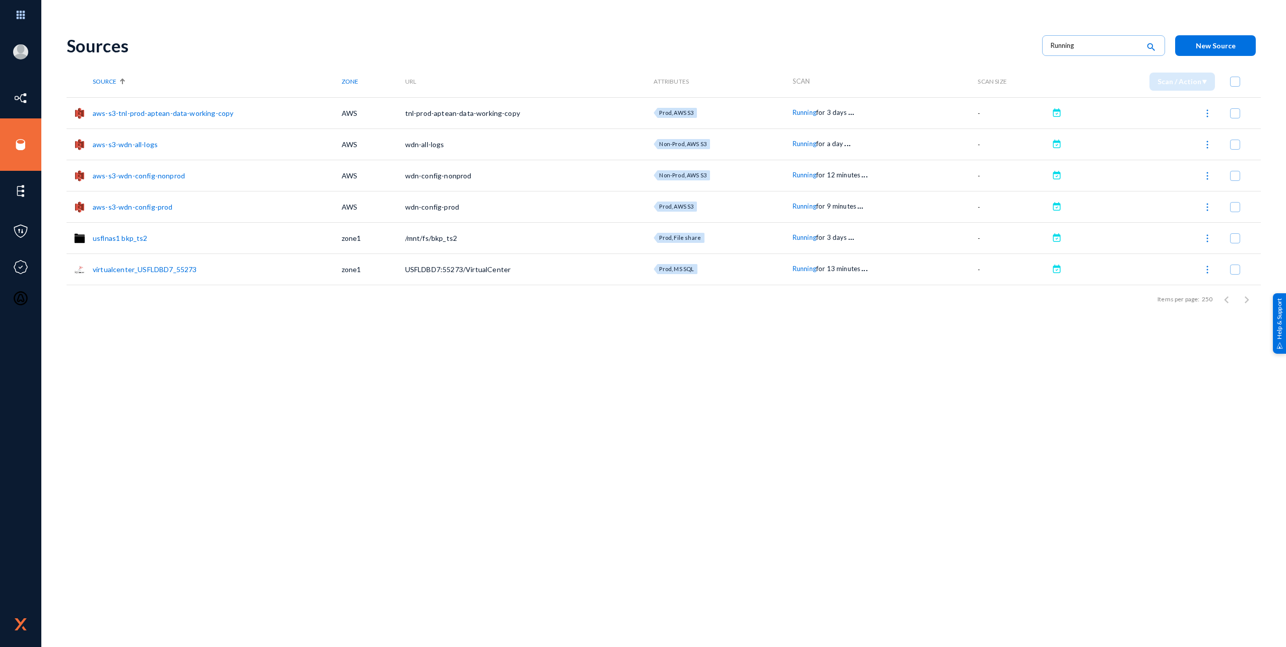
click at [628, 403] on div "Sources Running search New Source Source Zone URL Attributes Scan Scan Size Sca…" at bounding box center [664, 336] width 1195 height 622
click at [808, 116] on span "Running" at bounding box center [805, 112] width 24 height 8
click at [799, 132] on div at bounding box center [643, 323] width 1286 height 647
click at [799, 139] on div "Running for a day . . ." at bounding box center [886, 144] width 186 height 10
click at [798, 142] on span "Running" at bounding box center [805, 144] width 24 height 8
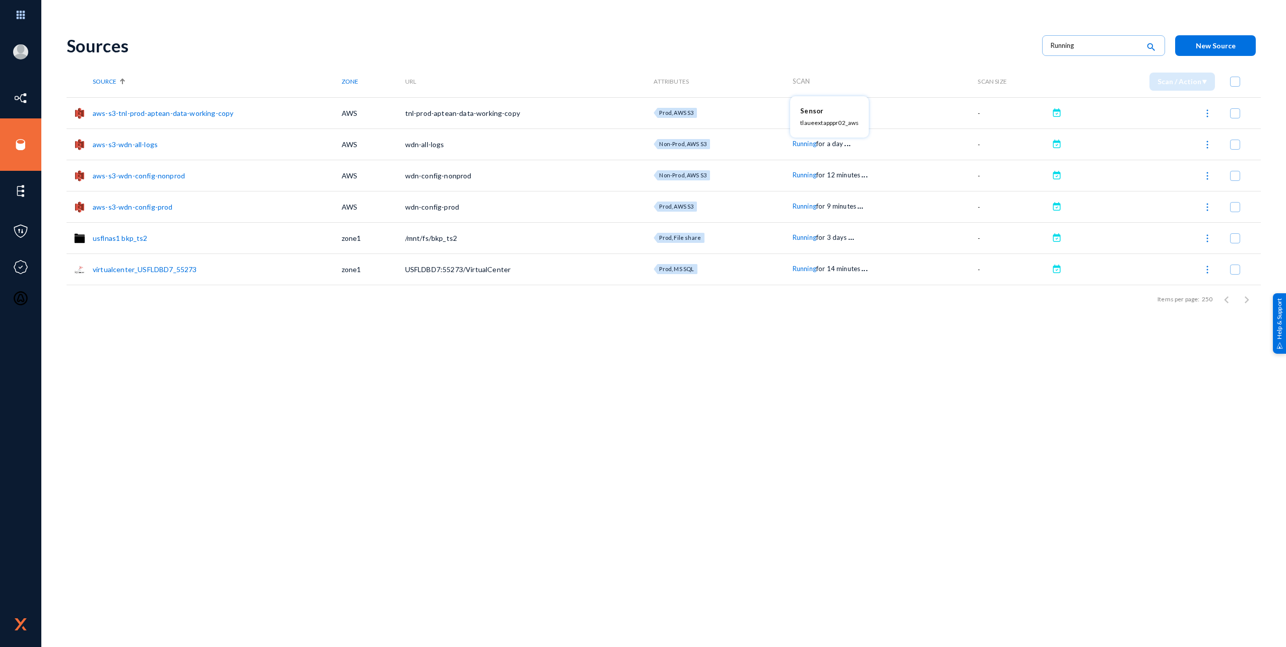
click at [818, 357] on div at bounding box center [643, 323] width 1286 height 647
click at [800, 176] on span "Running" at bounding box center [805, 175] width 24 height 8
drag, startPoint x: 808, startPoint y: 377, endPoint x: 804, endPoint y: 297, distance: 79.3
click at [809, 376] on div at bounding box center [643, 323] width 1286 height 647
click at [804, 205] on span "Running" at bounding box center [805, 206] width 24 height 8
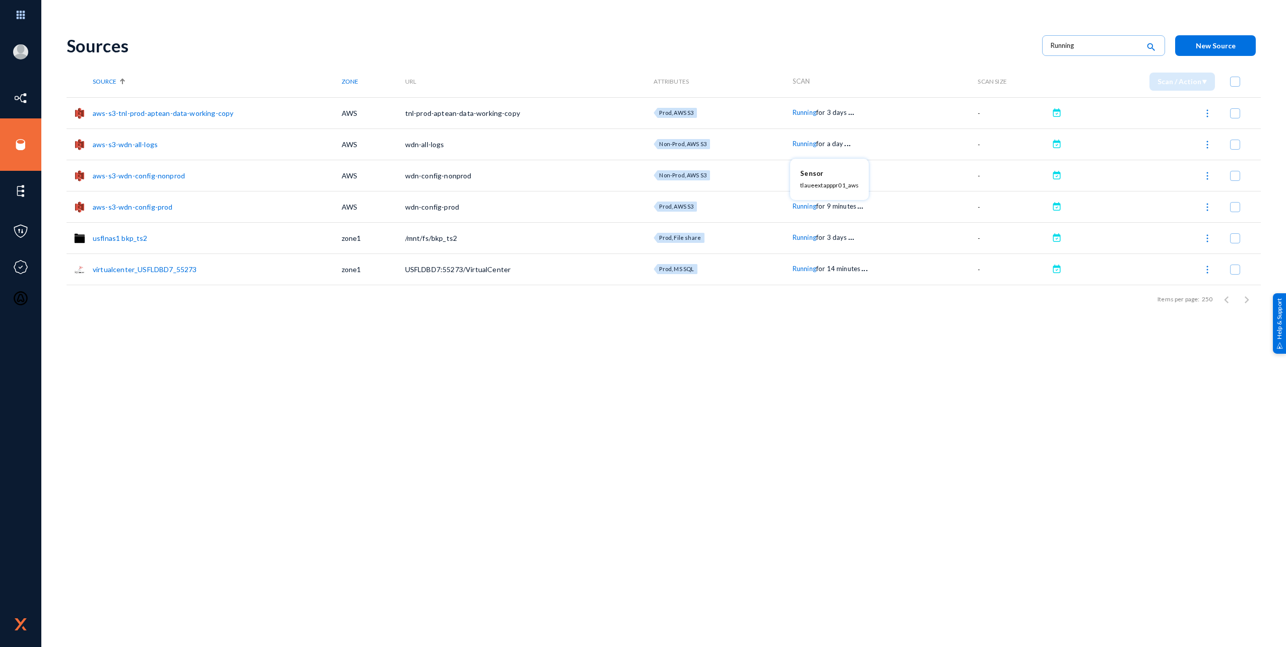
drag, startPoint x: 823, startPoint y: 393, endPoint x: 822, endPoint y: 375, distance: 18.2
click at [821, 390] on div at bounding box center [643, 323] width 1286 height 647
click at [803, 107] on td "Running for 3 days . . ." at bounding box center [886, 112] width 186 height 31
click at [802, 109] on span "Running" at bounding box center [805, 112] width 24 height 8
click at [837, 289] on div at bounding box center [643, 323] width 1286 height 647
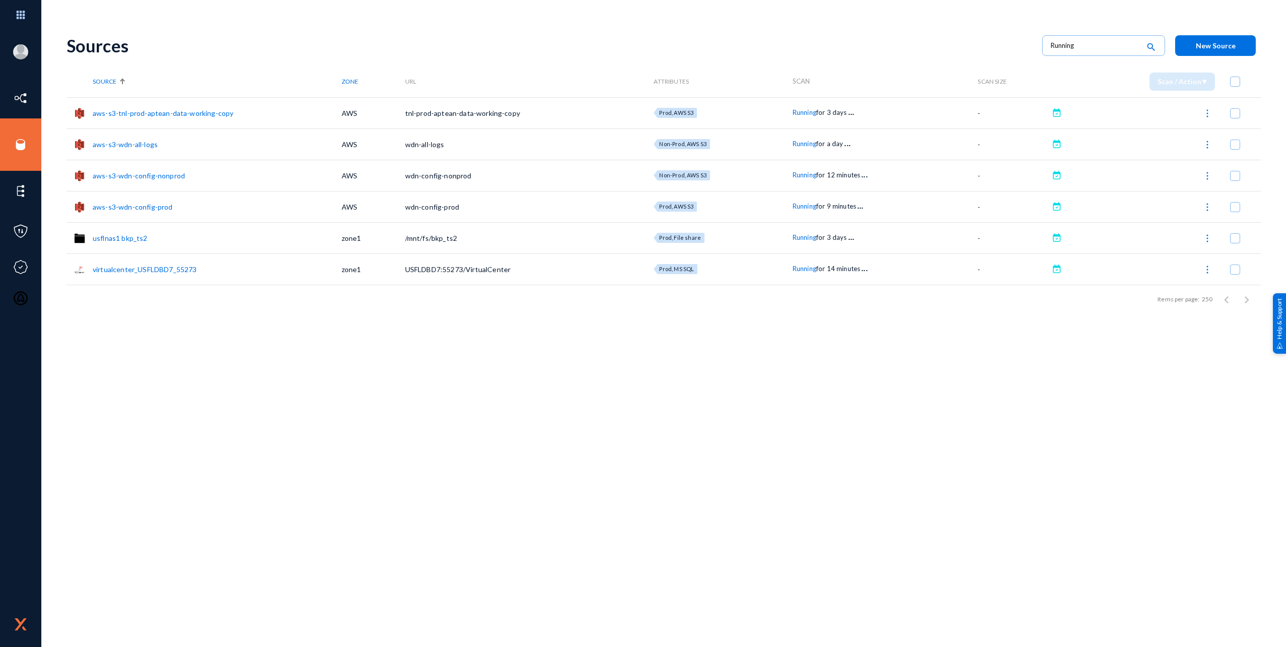
click at [797, 147] on span "Running" at bounding box center [805, 144] width 24 height 8
click at [837, 347] on div at bounding box center [643, 323] width 1286 height 647
click at [1208, 233] on img at bounding box center [1208, 238] width 10 height 10
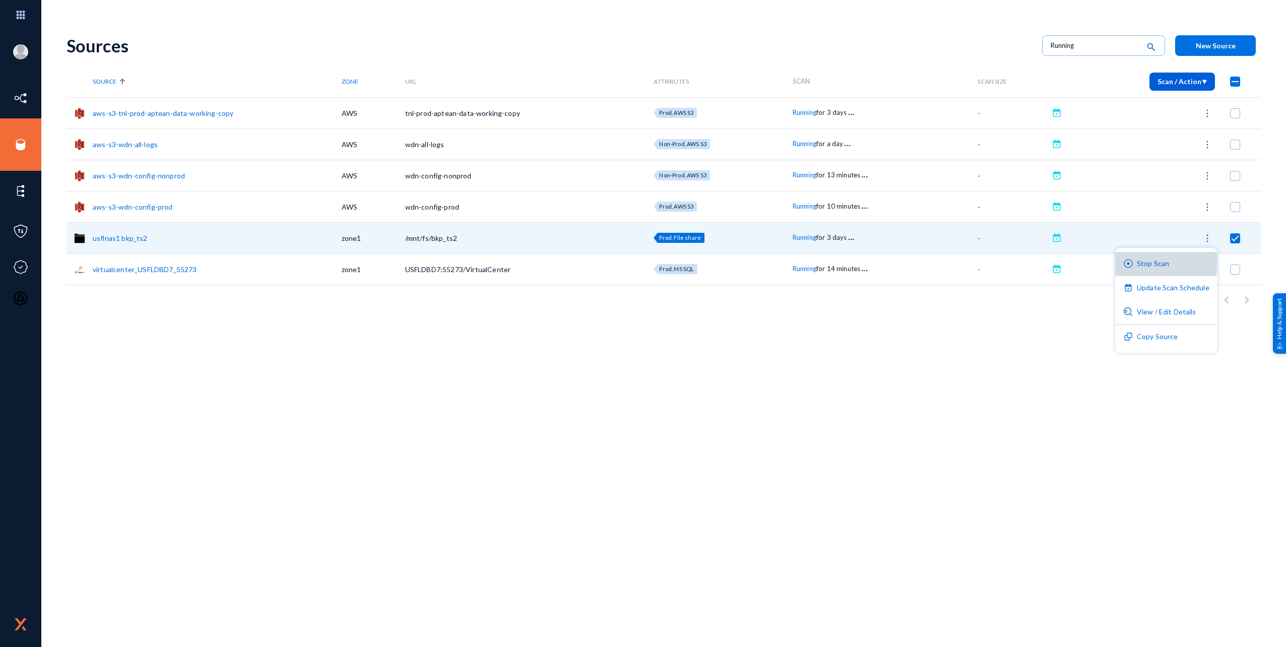
click at [1142, 261] on button "Stop Scan" at bounding box center [1167, 264] width 102 height 24
checkbox input "false"
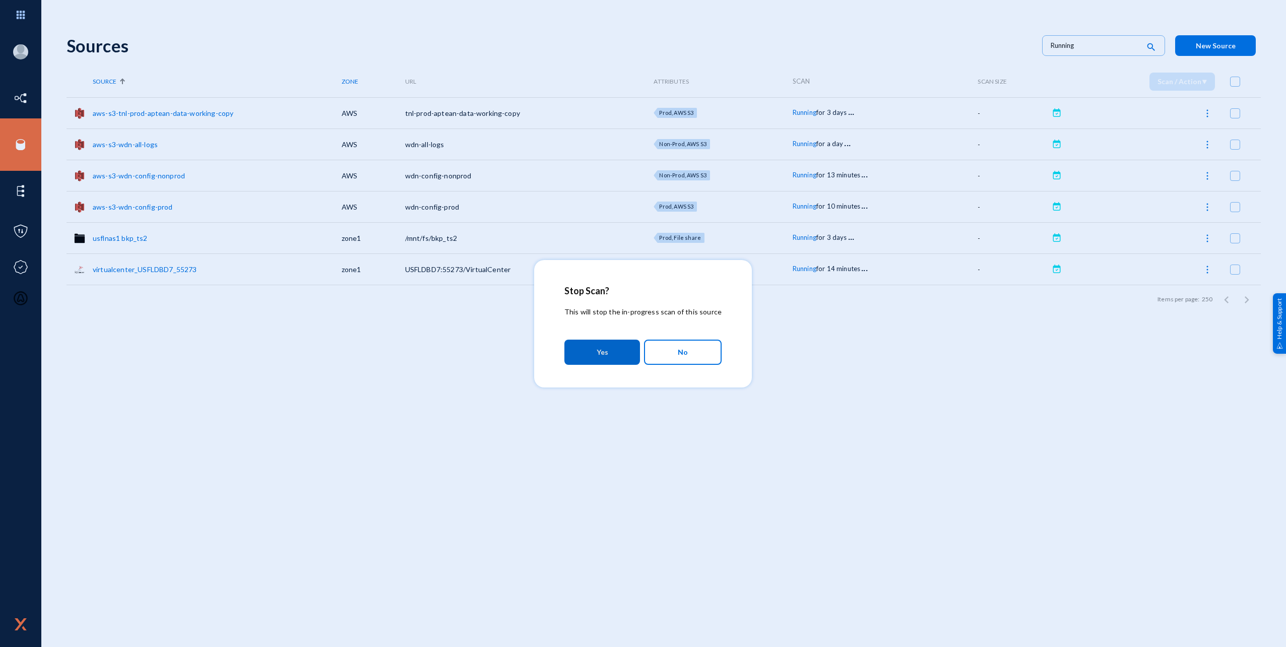
click at [591, 345] on button "Yes" at bounding box center [603, 352] width 76 height 25
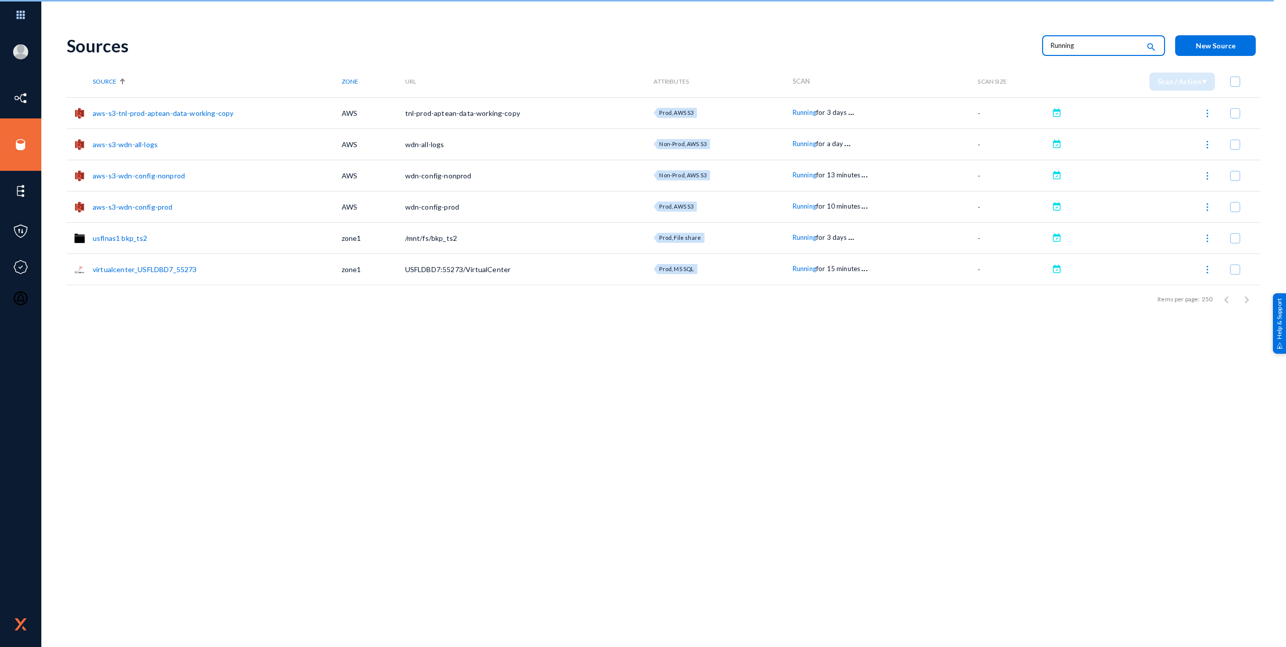
click at [1091, 43] on input "Running" at bounding box center [1095, 45] width 89 height 15
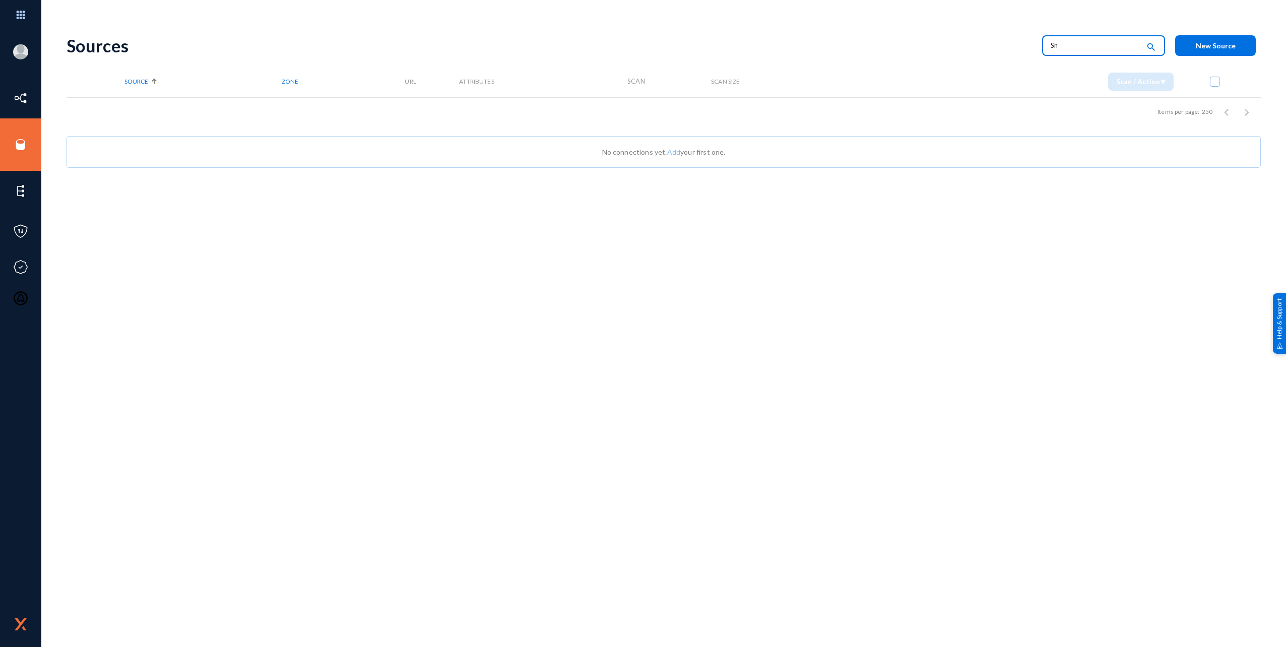
type input "S"
type input "bkp"
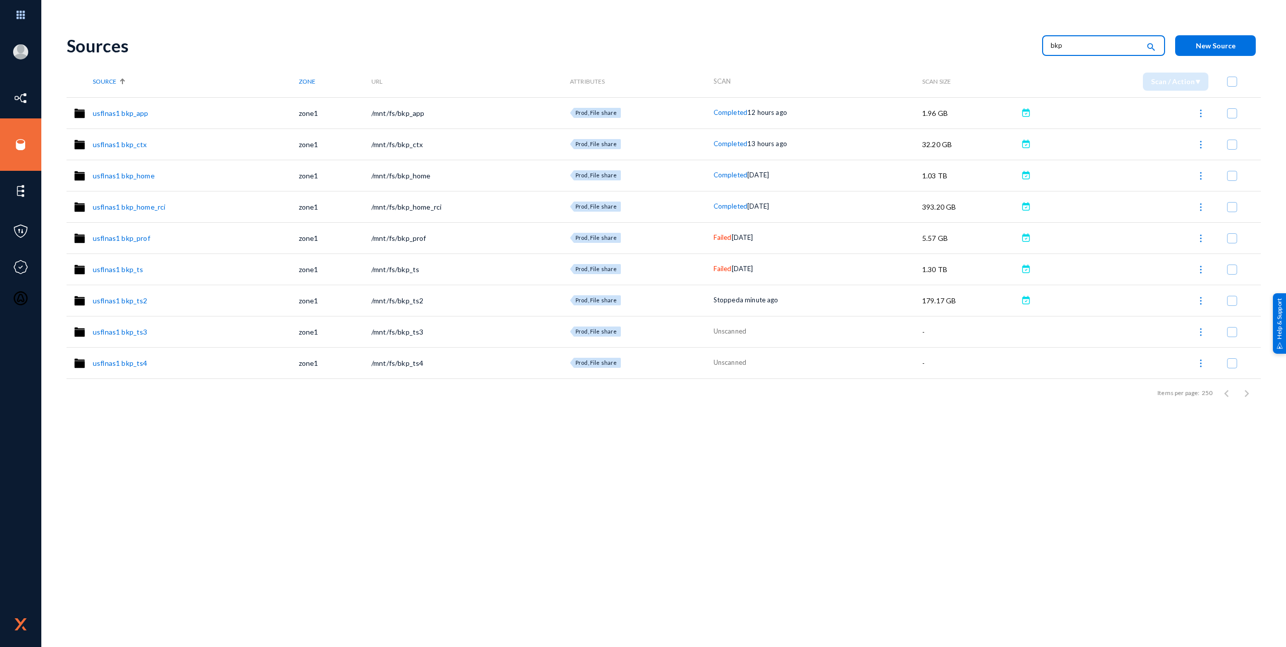
click at [869, 461] on div "Sources bkp search New Source Source Zone URL Attributes Scan Scan Size Scan / …" at bounding box center [664, 336] width 1195 height 622
click at [1203, 298] on img at bounding box center [1201, 301] width 10 height 10
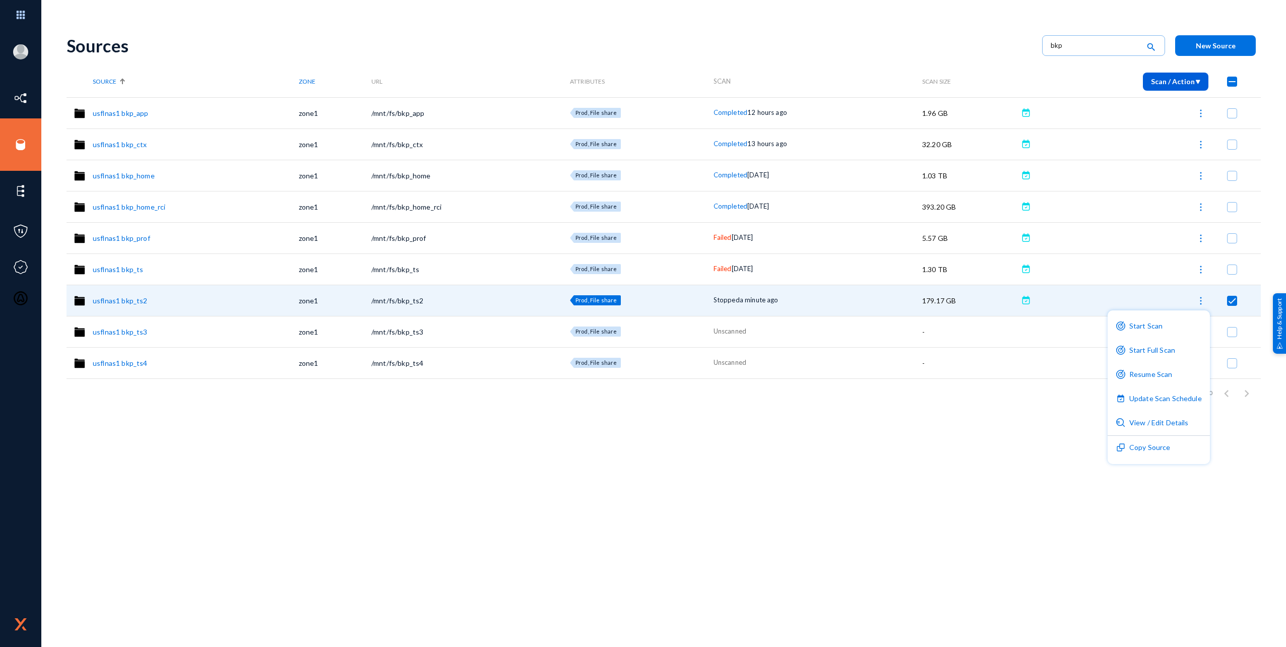
click at [1166, 373] on button "Resume Scan" at bounding box center [1159, 375] width 102 height 24
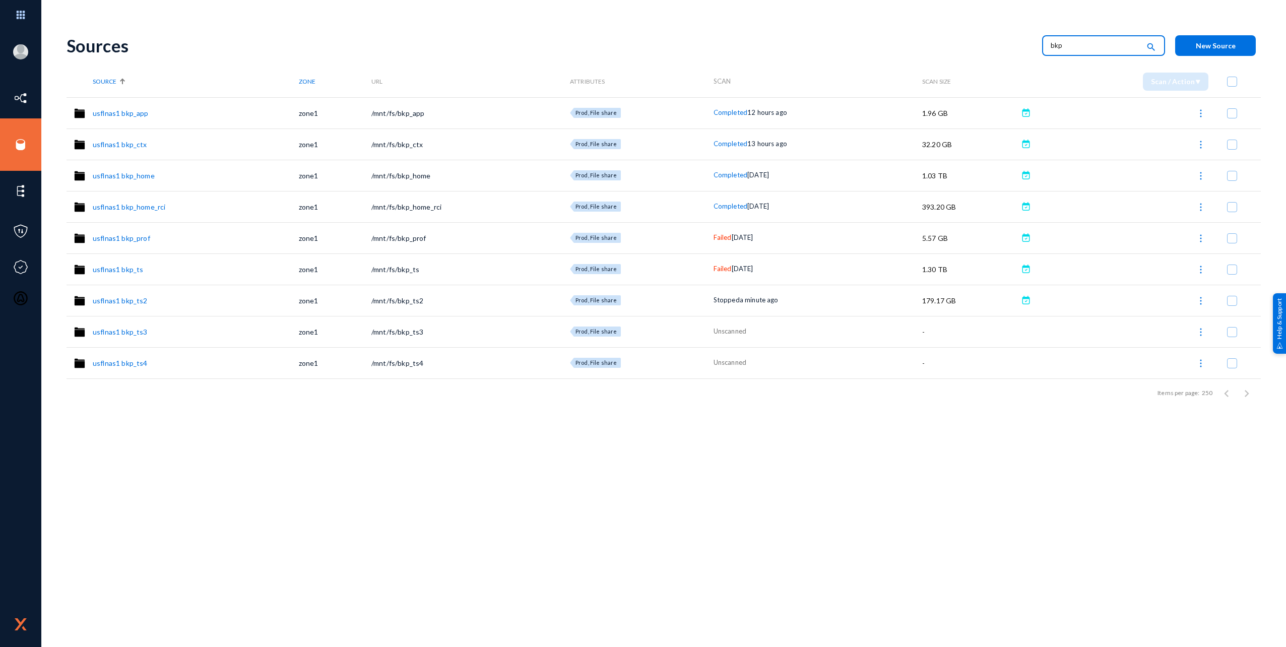
click at [1080, 46] on input "bkp" at bounding box center [1095, 45] width 89 height 15
click at [1201, 301] on img at bounding box center [1201, 301] width 10 height 10
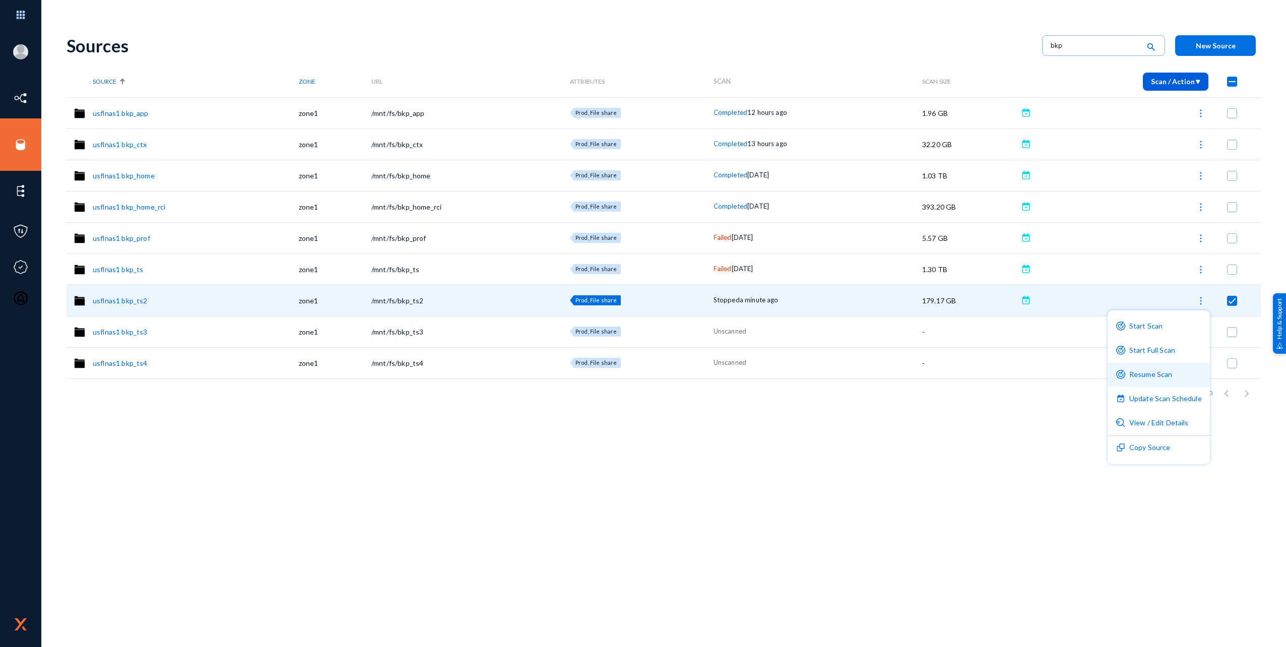
click at [1142, 372] on button "Resume Scan" at bounding box center [1159, 375] width 102 height 24
checkbox input "false"
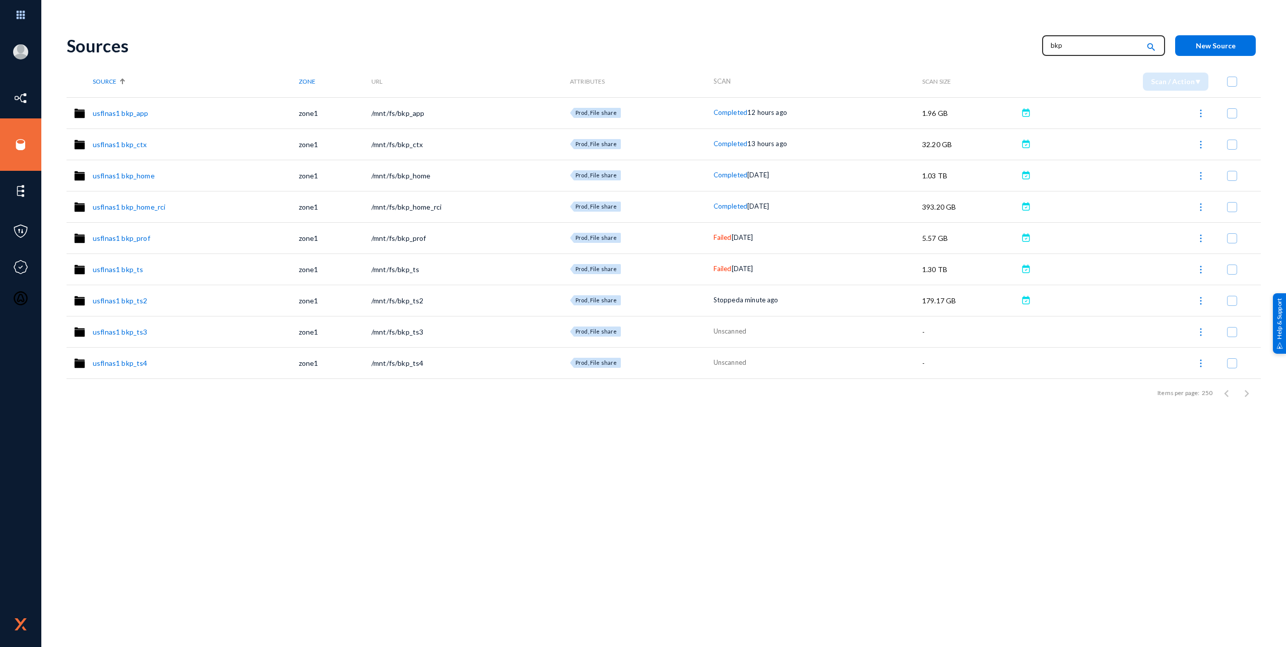
click at [1078, 44] on input "bkp" at bounding box center [1095, 45] width 89 height 15
click at [1078, 43] on input "bkp" at bounding box center [1095, 45] width 89 height 15
type input "Running"
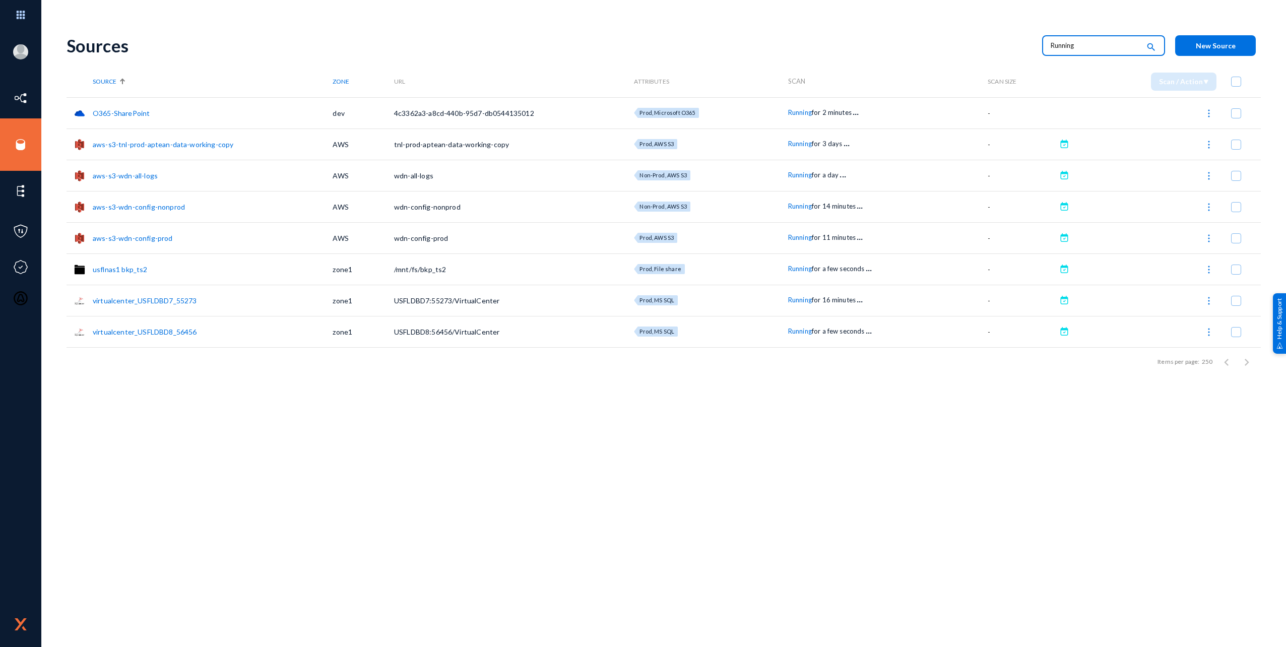
click at [689, 439] on div "Sources Running search New Source Source Zone URL Attributes Scan Scan Size Sca…" at bounding box center [664, 336] width 1195 height 622
click at [803, 267] on span "Running" at bounding box center [800, 269] width 24 height 8
click at [781, 481] on div at bounding box center [643, 323] width 1286 height 647
click at [793, 303] on span "Running" at bounding box center [800, 300] width 24 height 8
click at [785, 422] on div at bounding box center [643, 323] width 1286 height 647
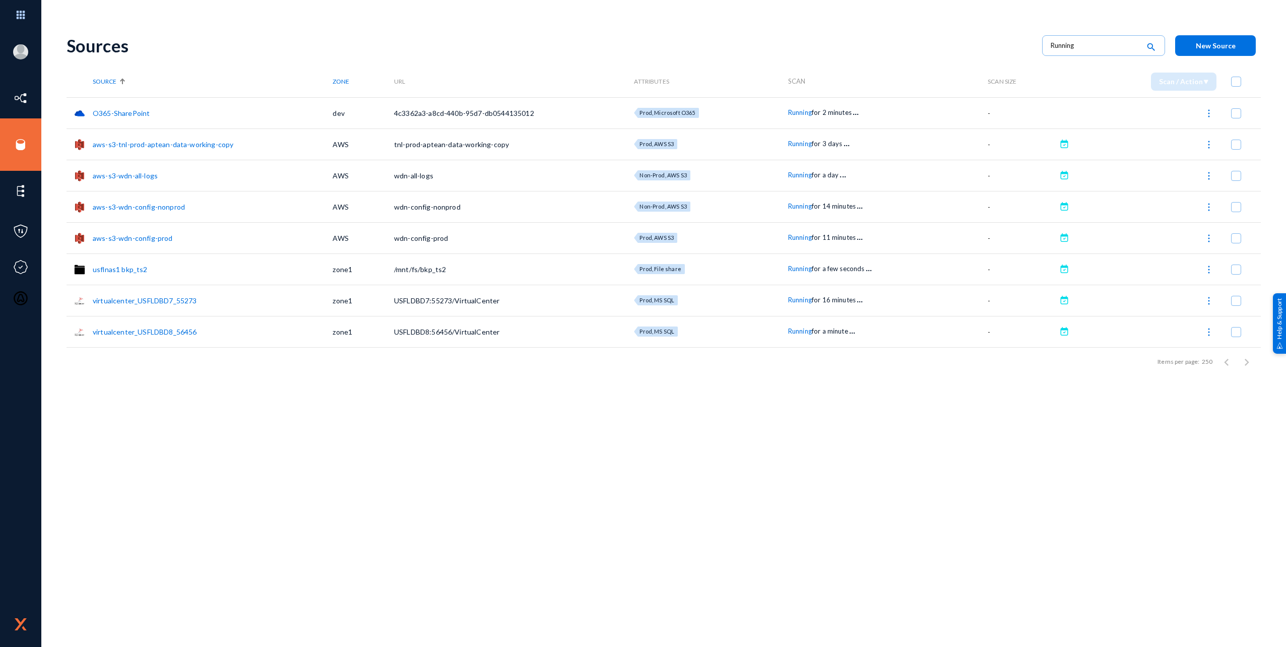
click at [797, 332] on span "Running" at bounding box center [800, 331] width 24 height 8
click at [790, 440] on div at bounding box center [643, 323] width 1286 height 647
click at [795, 111] on span "Running" at bounding box center [800, 112] width 24 height 8
click at [787, 479] on div at bounding box center [643, 323] width 1286 height 647
click at [773, 417] on div "Sources Running search New Source Source Zone URL Attributes Scan Scan Size Sca…" at bounding box center [664, 336] width 1195 height 622
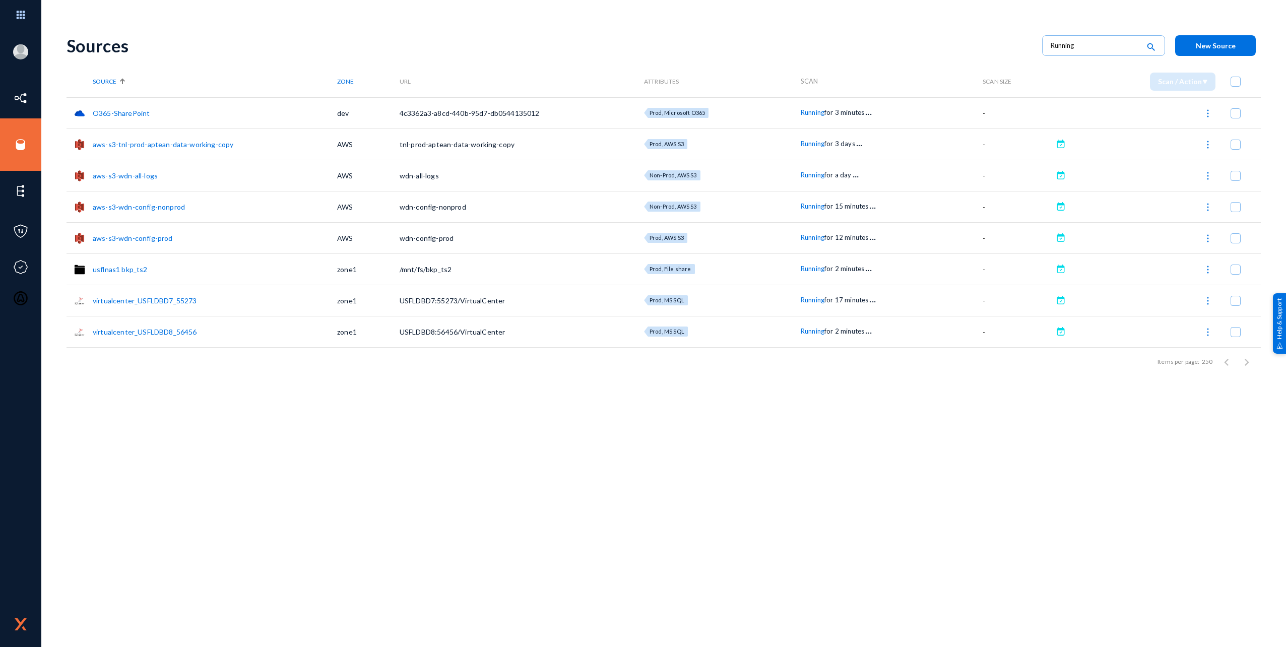
click at [525, 466] on div "Sources Running search New Source Source Zone URL Attributes Scan Scan Size Sca…" at bounding box center [664, 336] width 1195 height 622
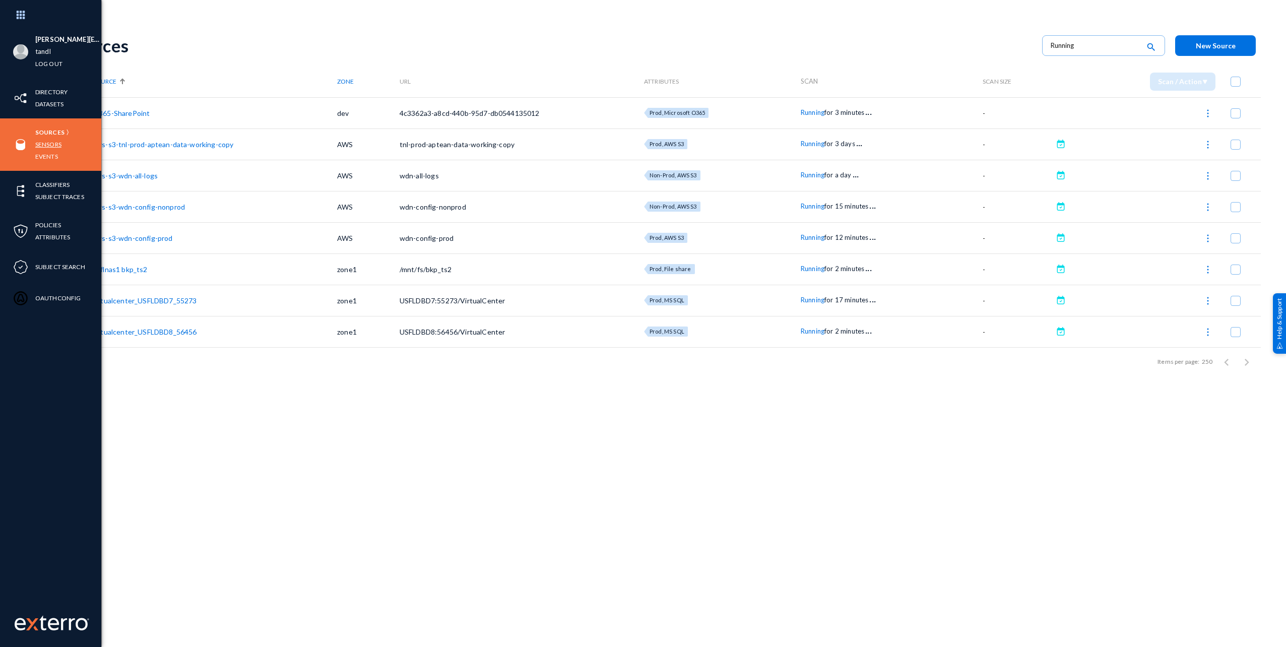
click at [46, 146] on link "Sensors" at bounding box center [48, 145] width 26 height 12
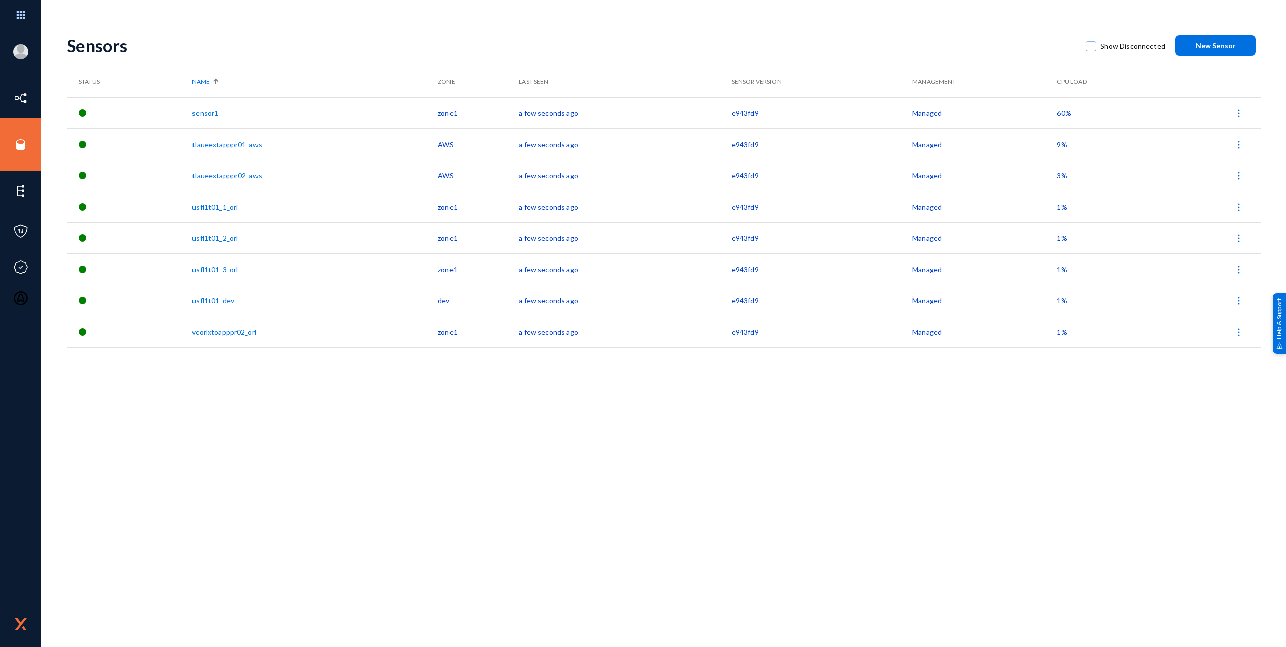
click at [641, 579] on div "Sensors Show Disconnected New Sensor Status Name Zone Last Seen Sensor Version …" at bounding box center [664, 336] width 1195 height 622
click at [684, 477] on div "Sensors Show Disconnected New Sensor Status Name Zone Last Seen Sensor Version …" at bounding box center [664, 336] width 1195 height 622
click at [198, 8] on div "[PERSON_NAME][EMAIL_ADDRESS][PERSON_NAME][DOMAIN_NAME] tandl Log out Directory …" at bounding box center [643, 323] width 1286 height 647
